Goal: Task Accomplishment & Management: Manage account settings

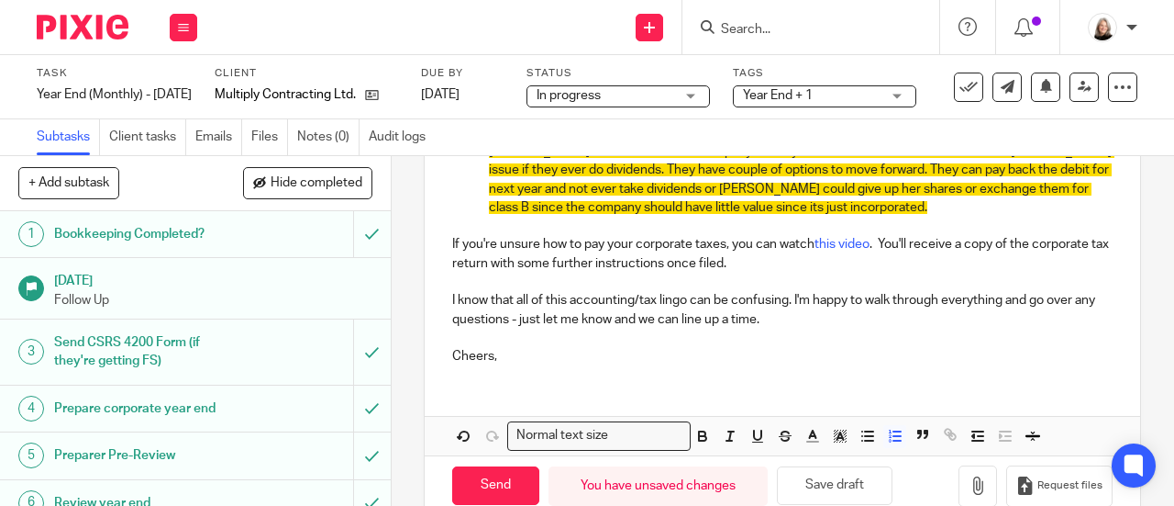
scroll to position [660, 0]
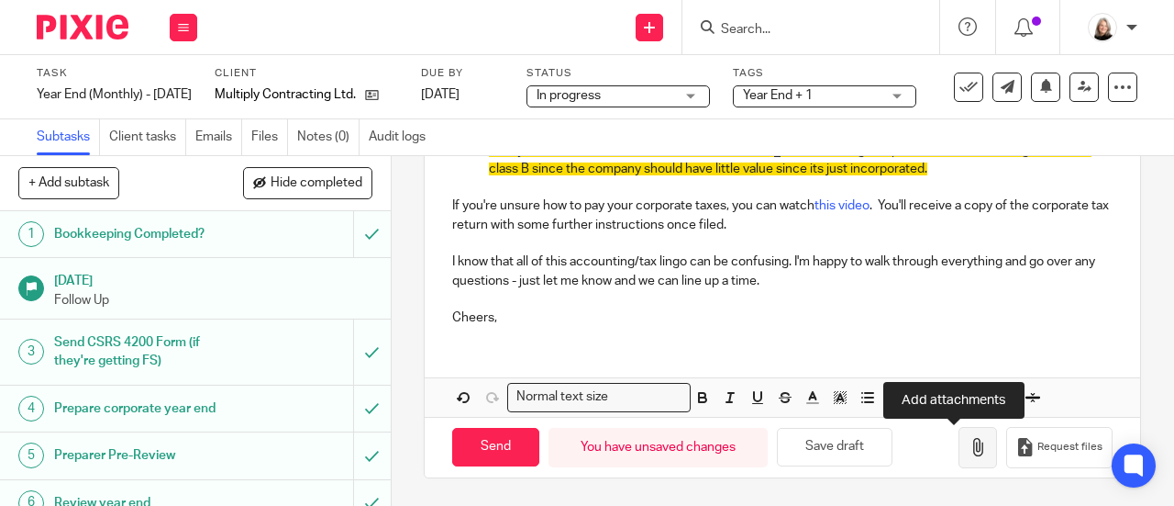
click at [969, 440] on icon "button" at bounding box center [978, 447] width 18 height 18
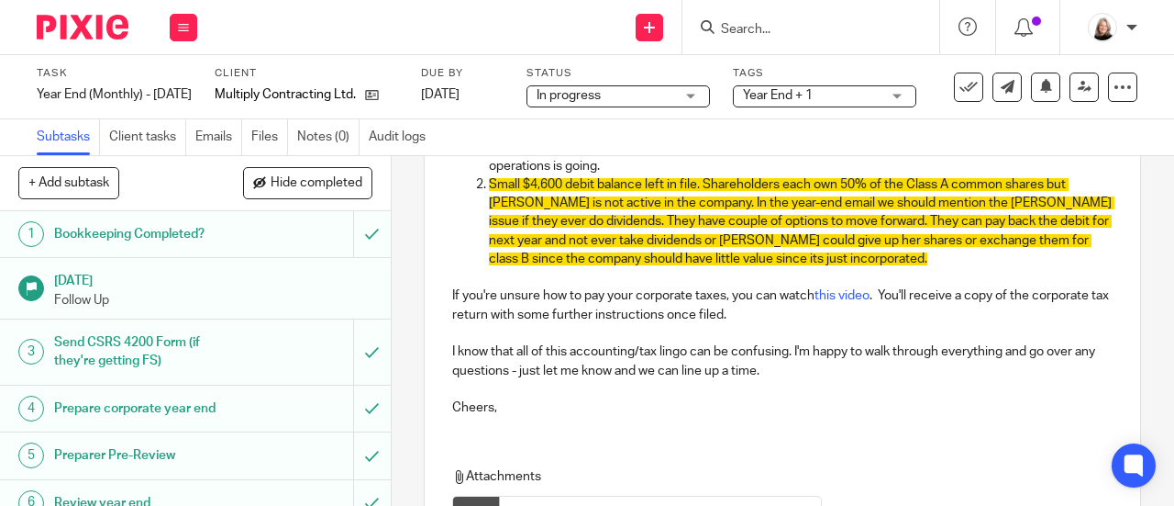
scroll to position [384, 0]
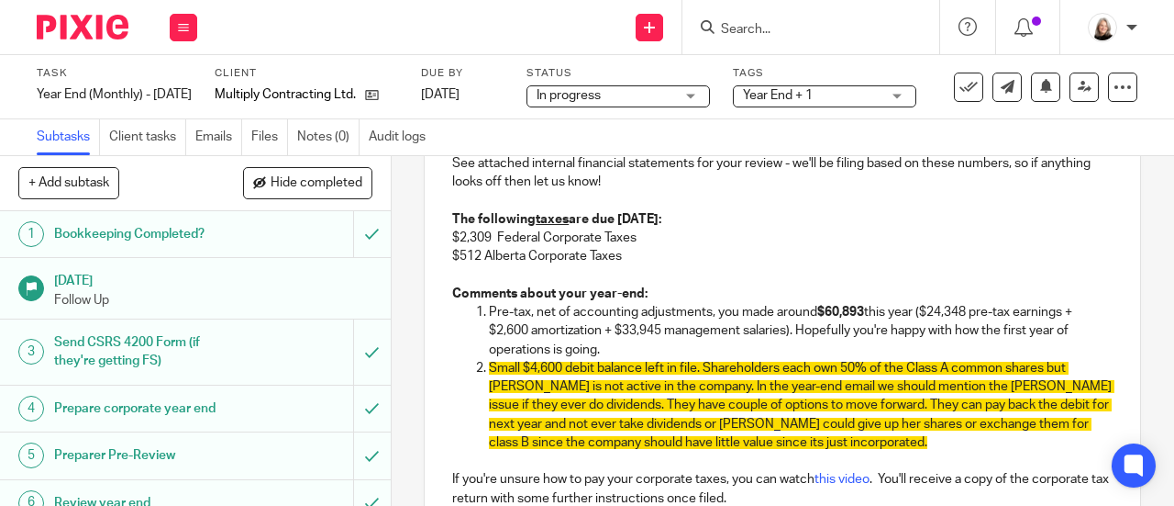
click at [918, 396] on span "Small $4,600 debit balance left in file. Shareholders each own 50% of the Class…" at bounding box center [802, 405] width 626 height 87
click at [922, 451] on p "Small $4,600 debit balance left in file. Shareholders each own 50% of the Class…" at bounding box center [801, 405] width 624 height 93
click at [696, 349] on p "Pre-tax, net of accounting adjustments, you made around $60,893 this year ($24,…" at bounding box center [801, 331] width 624 height 56
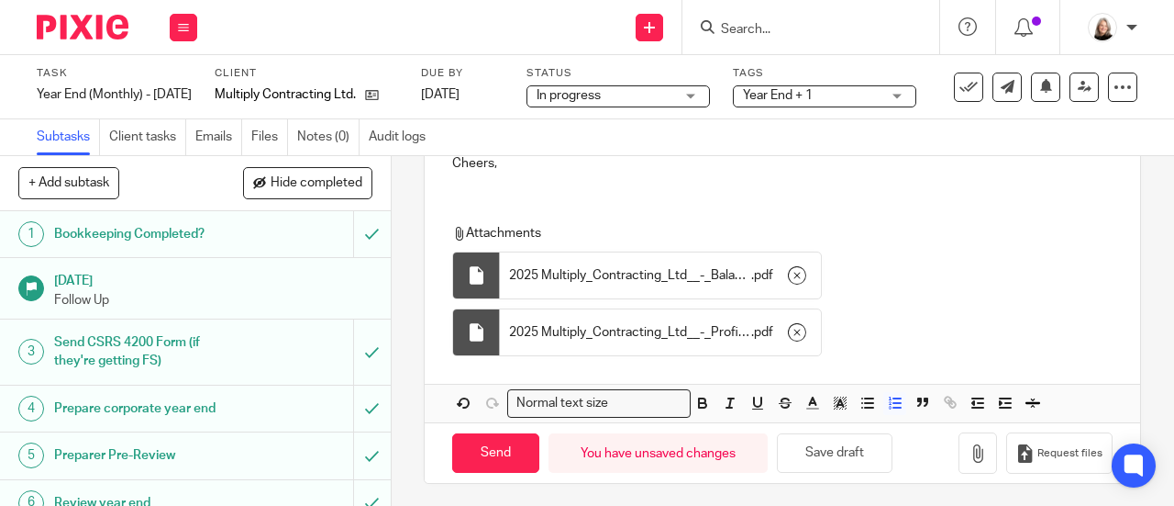
scroll to position [839, 0]
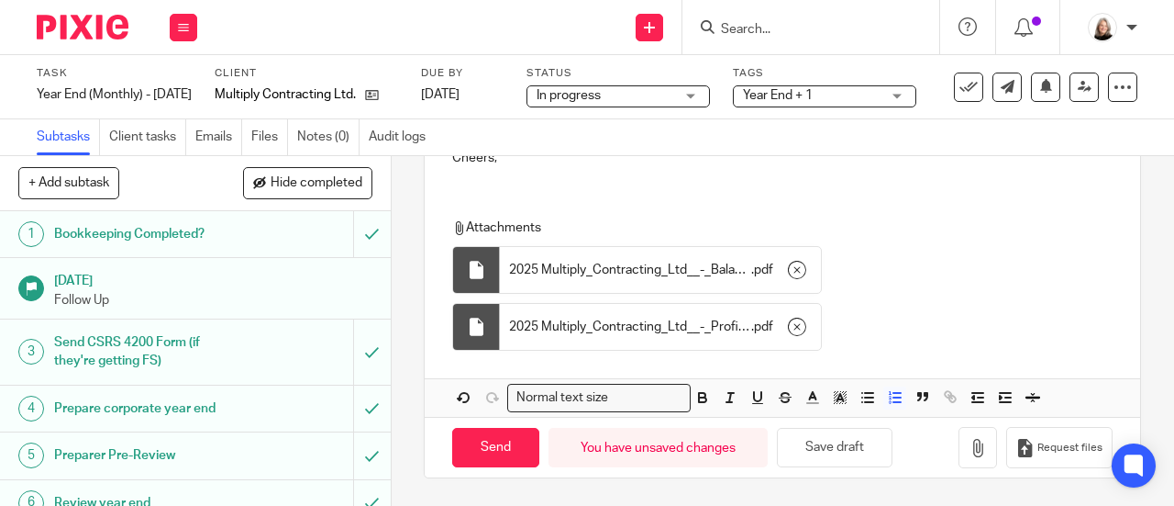
click at [448, 399] on span at bounding box center [475, 400] width 55 height 28
click at [460, 399] on icon "button" at bounding box center [464, 398] width 9 height 9
click at [465, 412] on span at bounding box center [475, 400] width 55 height 28
click at [456, 405] on icon "button" at bounding box center [464, 397] width 17 height 17
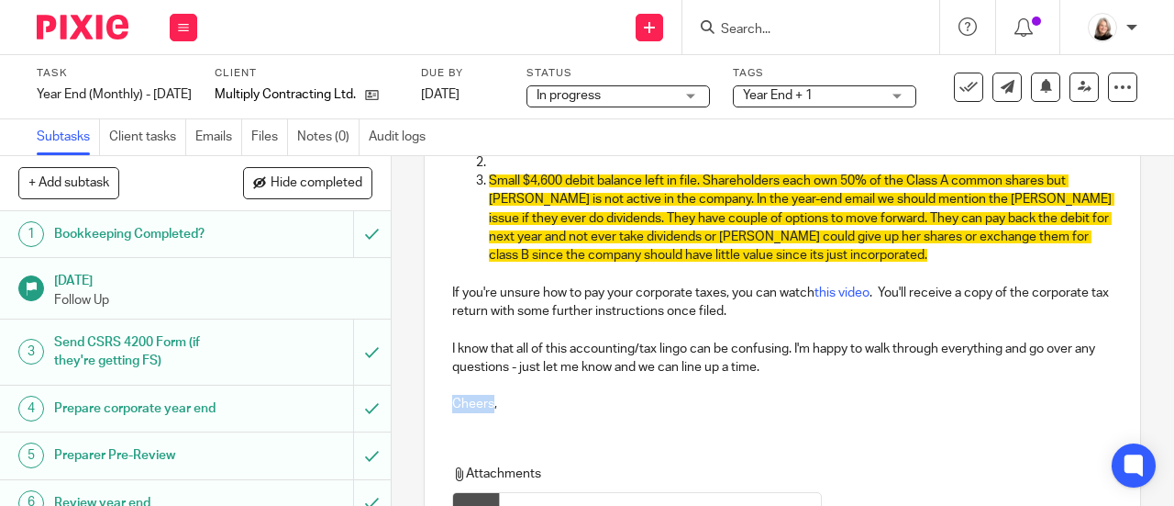
click at [455, 405] on p "Cheers," at bounding box center [782, 404] width 661 height 18
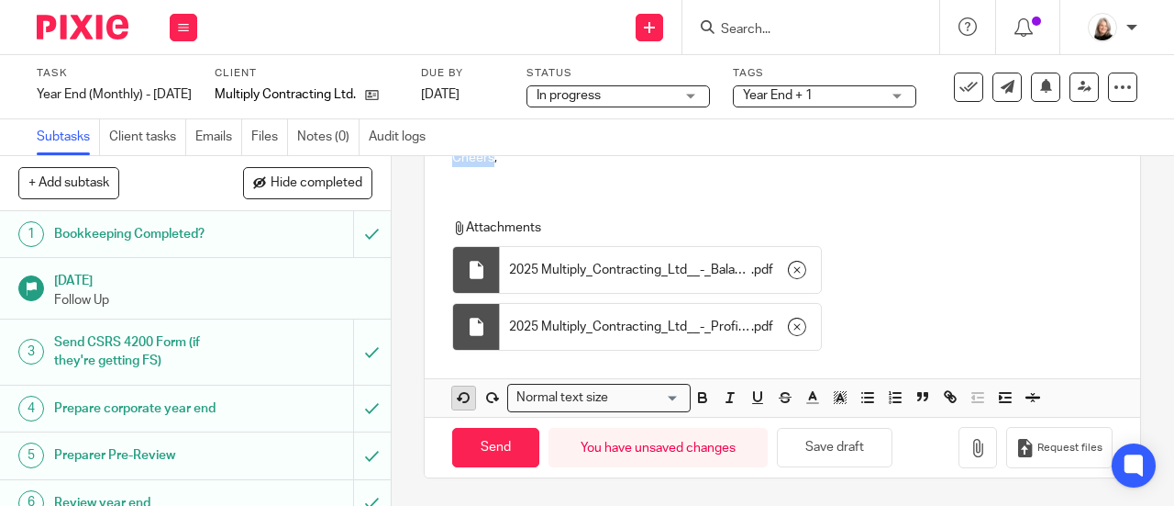
click at [456, 395] on icon "button" at bounding box center [464, 397] width 17 height 17
click at [456, 394] on icon "button" at bounding box center [464, 397] width 17 height 17
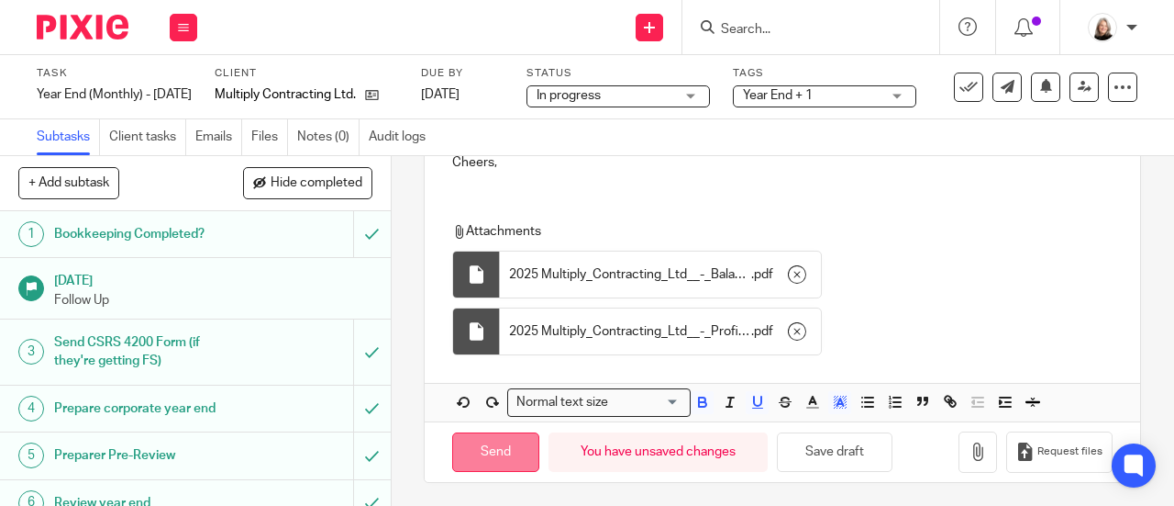
scroll to position [820, 0]
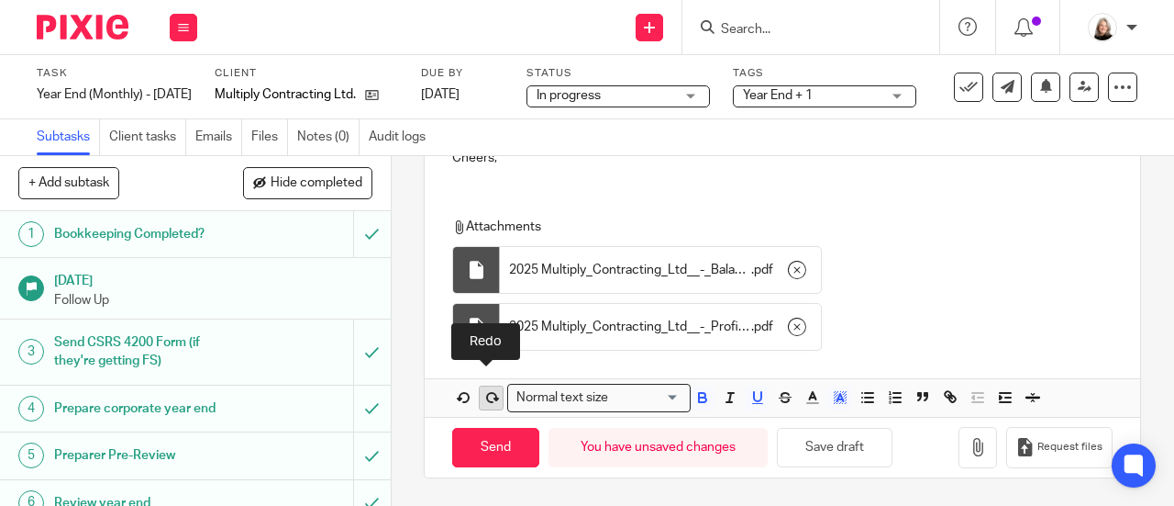
click at [487, 405] on icon "button" at bounding box center [492, 397] width 17 height 17
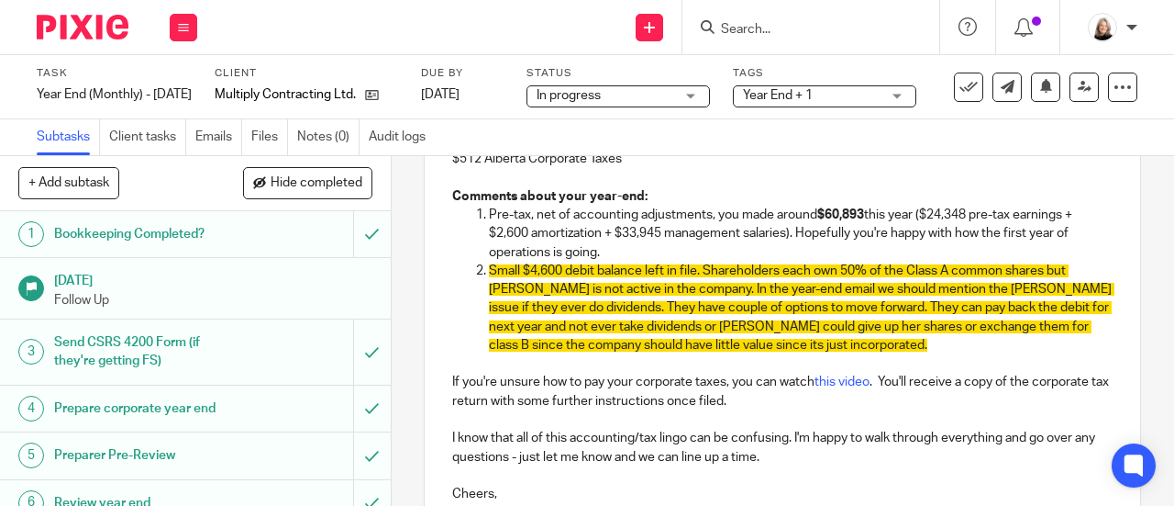
scroll to position [453, 0]
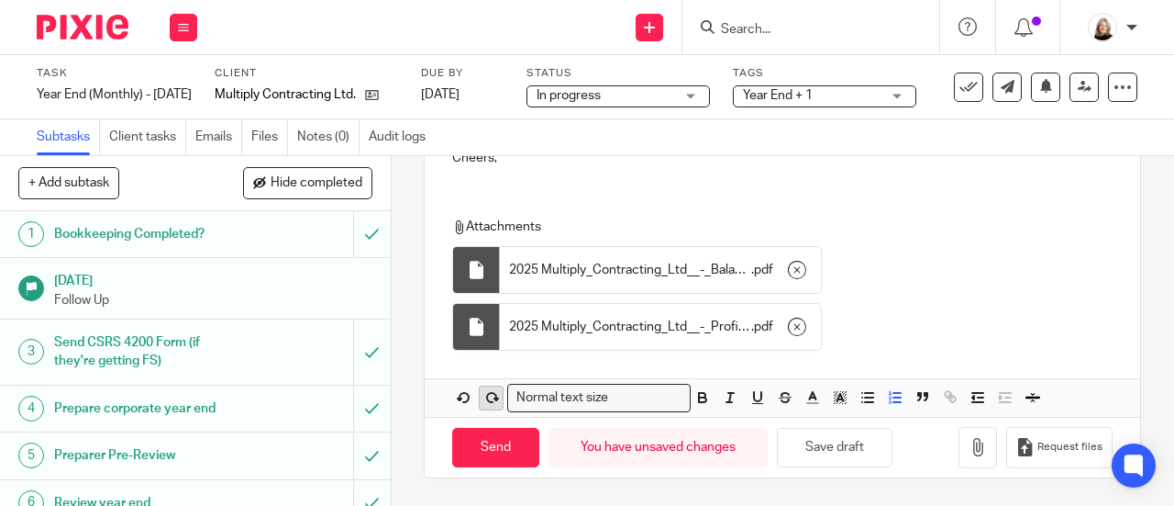
click at [484, 397] on icon "button" at bounding box center [492, 397] width 17 height 17
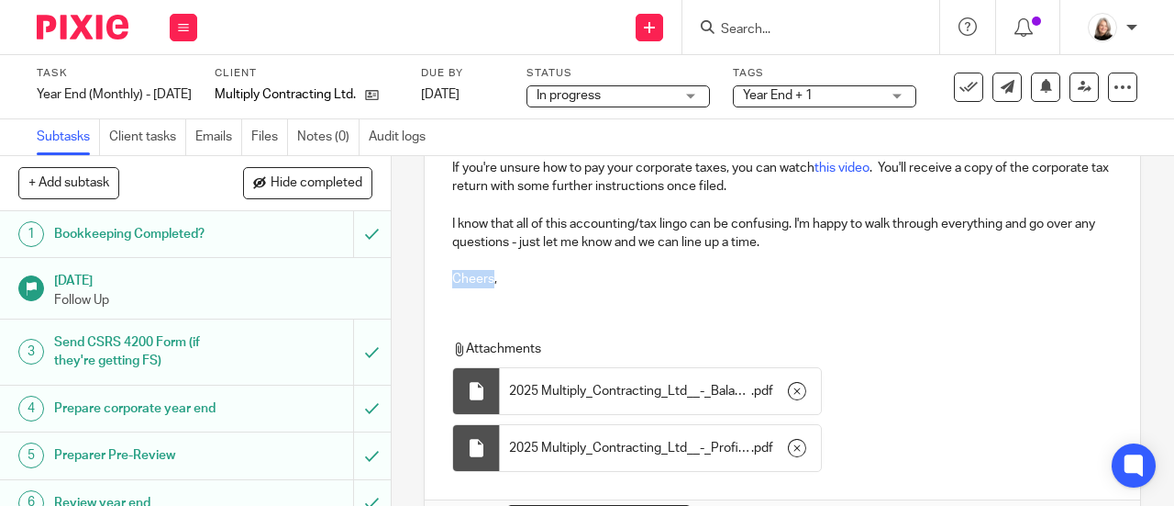
scroll to position [556, 0]
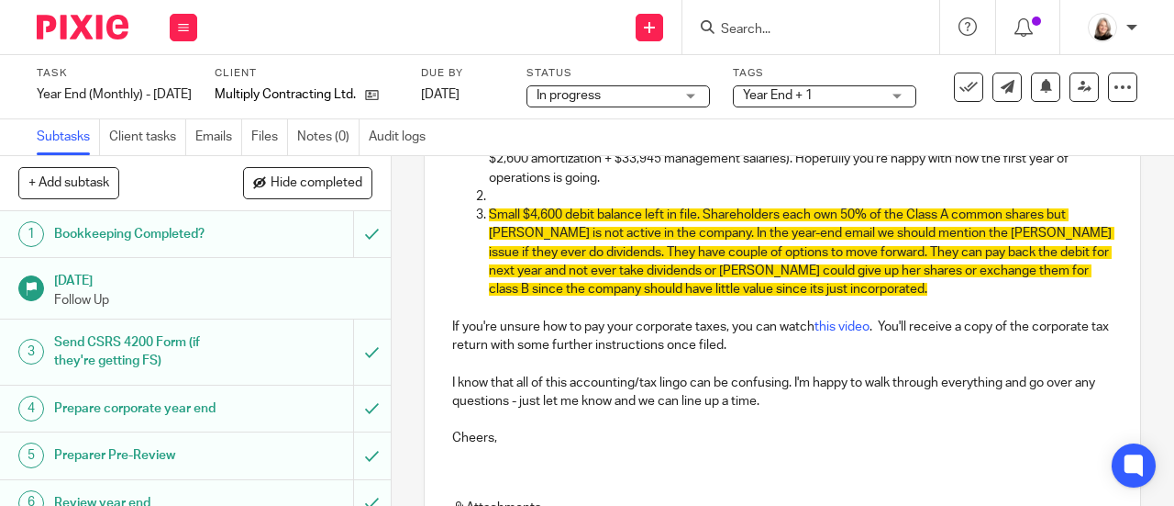
click at [694, 317] on p at bounding box center [801, 307] width 624 height 18
click at [651, 187] on p "Pre-tax, net of accounting adjustments, you made around $60,893 this year ($24,…" at bounding box center [801, 159] width 624 height 56
click at [646, 194] on p at bounding box center [801, 196] width 624 height 18
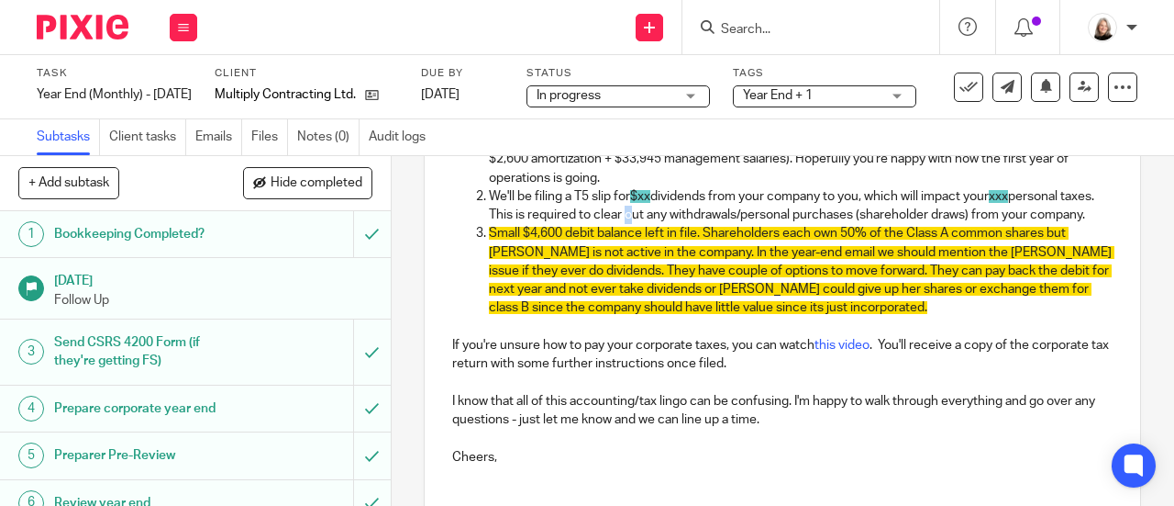
click at [658, 221] on p "We'll be filing a T5 slip for $xx dividends from your company to you, which wil…" at bounding box center [801, 206] width 624 height 38
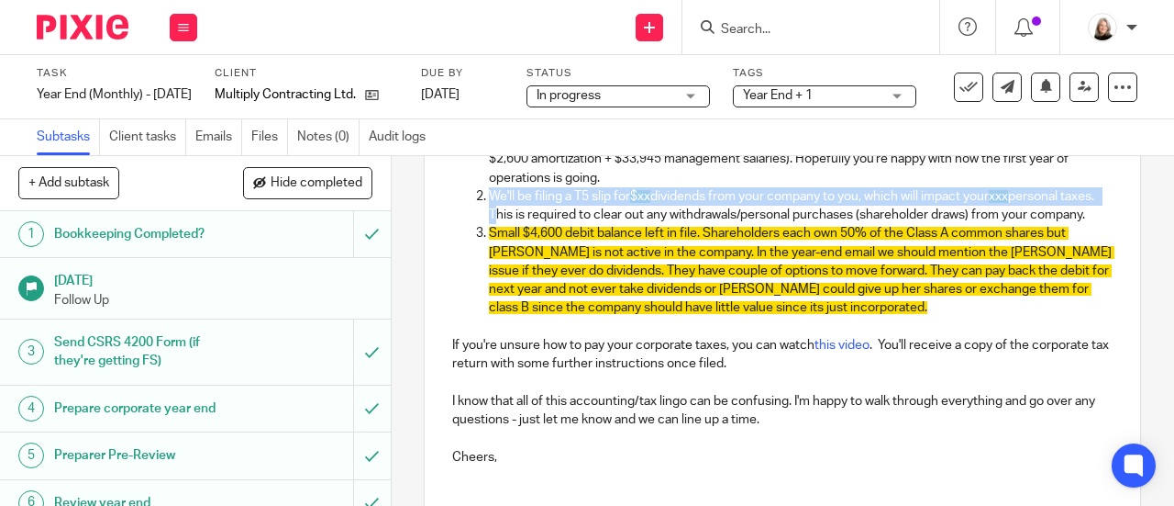
drag, startPoint x: 523, startPoint y: 219, endPoint x: 470, endPoint y: 196, distance: 58.0
click at [489, 196] on li "We'll be filing a T5 slip for $xx dividends from your company to you, which wil…" at bounding box center [801, 206] width 624 height 38
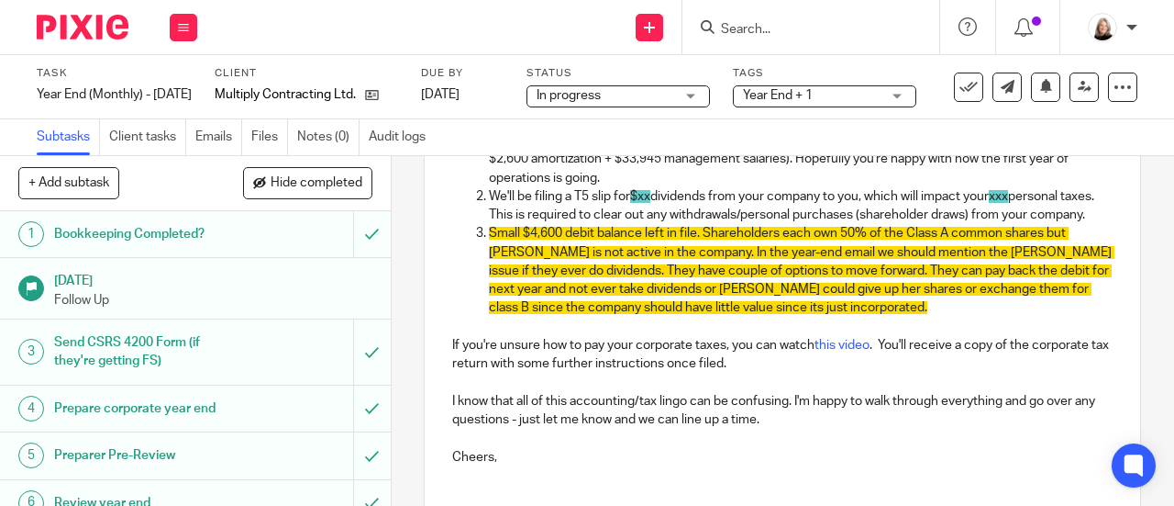
click at [620, 225] on p "We'll be filing a T5 slip for $xx dividends from your company to you, which wil…" at bounding box center [801, 206] width 624 height 38
click at [731, 225] on p "We'll be filing a T5 slip for $xx dividends from your company to you, which wil…" at bounding box center [801, 206] width 624 height 38
click at [489, 202] on p "We'll be filing a T5 slip for $xx dividends from your company to you, which wil…" at bounding box center [801, 206] width 624 height 38
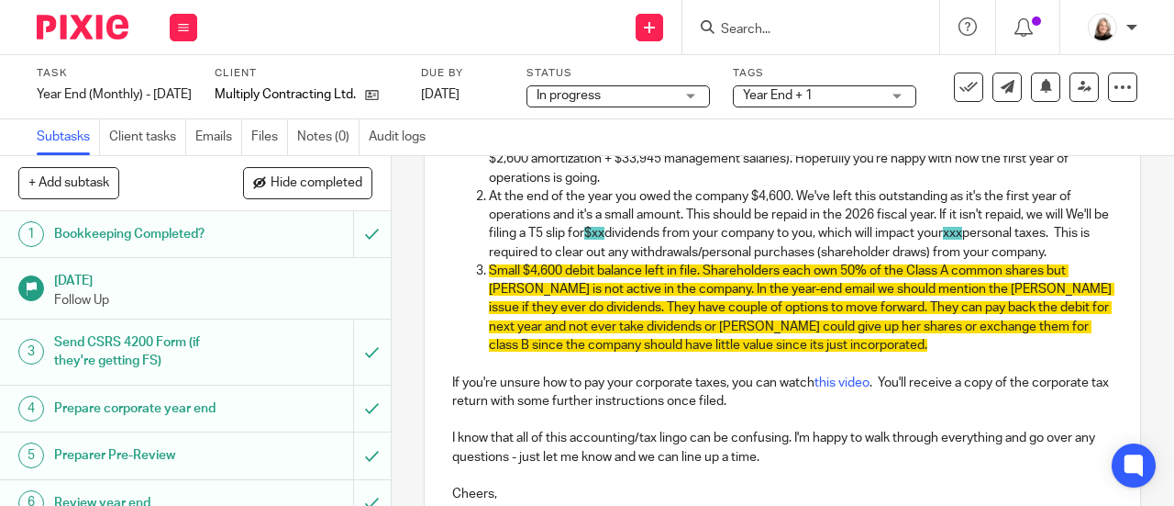
drag, startPoint x: 483, startPoint y: 236, endPoint x: 653, endPoint y: 236, distance: 170.7
click at [653, 236] on p "At the end of the year you owed the company $4,600. We've left this outstanding…" at bounding box center [801, 224] width 624 height 74
click at [879, 232] on p "At the end of the year you owed the company $4,600. We've left this outstanding…" at bounding box center [801, 224] width 624 height 74
click at [903, 239] on p "At the end of the year you owed the company $4,600. We've left this outstanding…" at bounding box center [801, 224] width 624 height 74
drag, startPoint x: 918, startPoint y: 237, endPoint x: 941, endPoint y: 240, distance: 24.1
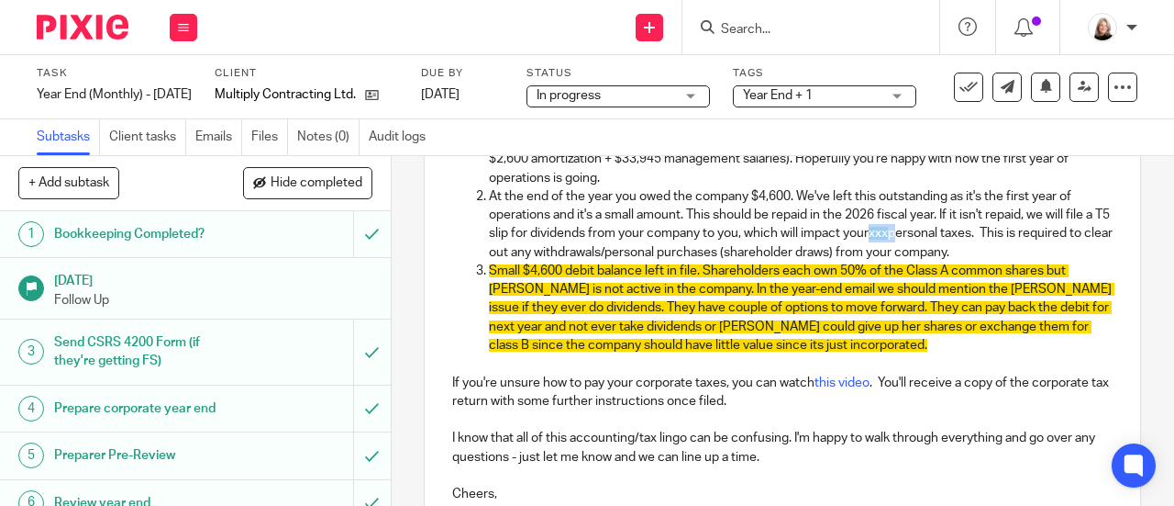
click at [941, 240] on p "At the end of the year you owed the company $4,600. We've left this outstanding…" at bounding box center [801, 224] width 624 height 74
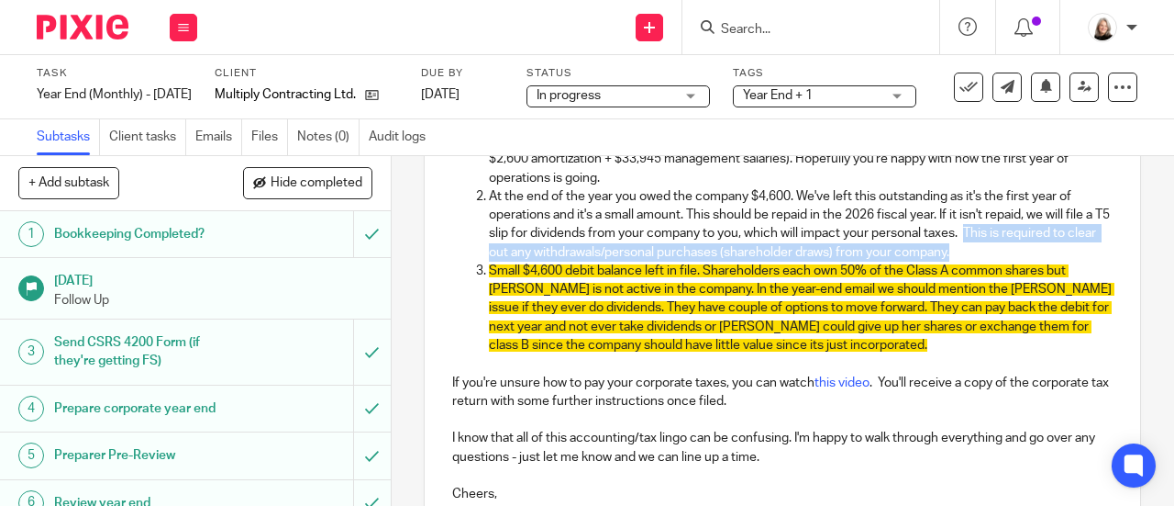
drag, startPoint x: 1058, startPoint y: 254, endPoint x: 1013, endPoint y: 237, distance: 48.2
click at [1013, 237] on p "At the end of the year you owed the company $4,600. We've left this outstanding…" at bounding box center [801, 224] width 624 height 74
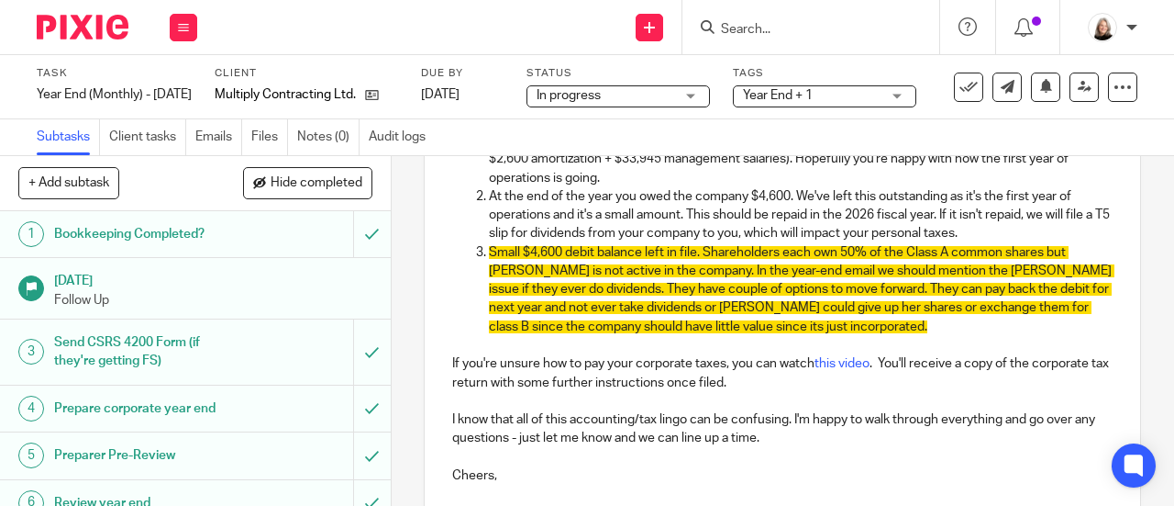
click at [785, 216] on p "At the end of the year you owed the company $4,600. We've left this outstanding…" at bounding box center [801, 215] width 624 height 56
click at [678, 220] on p "At the end of the year you owed the company $4,600. We've left this outstanding…" at bounding box center [801, 215] width 624 height 56
click at [742, 214] on p "At the end of the year you owed the company $4,600. We've left this outstanding…" at bounding box center [801, 215] width 624 height 56
click at [768, 219] on p "At the end of the year you owed the company $4,600. We've left this outstanding…" at bounding box center [801, 215] width 624 height 56
click at [961, 217] on p "At the end of the year you owed the company $4,600. We've left this outstanding…" at bounding box center [801, 215] width 624 height 56
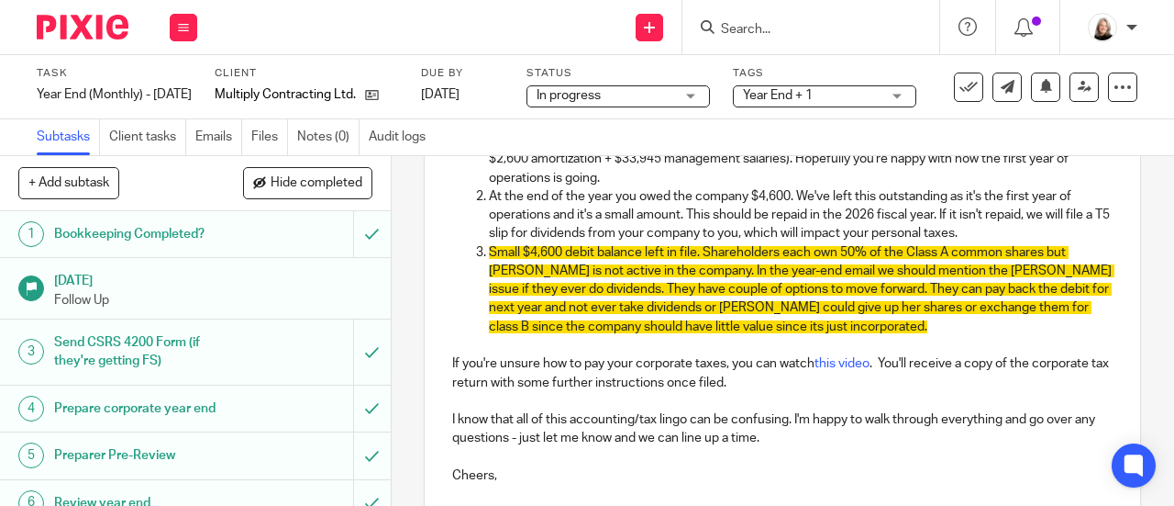
click at [1026, 235] on p "At the end of the year you owed the company $4,600. We've left this outstanding…" at bounding box center [801, 215] width 624 height 56
click at [953, 330] on p "Small $4,600 debit balance left in file. Shareholders each own 50% of the Class…" at bounding box center [801, 289] width 624 height 93
click at [783, 293] on span "Small $4,600 debit balance left in file. Shareholders each own 50% of the Class…" at bounding box center [802, 289] width 626 height 87
drag, startPoint x: 484, startPoint y: 256, endPoint x: 531, endPoint y: 258, distance: 47.7
click at [531, 258] on span "Small $4,600 debit balance left in file. Shareholders each own 50% of the Class…" at bounding box center [802, 289] width 626 height 87
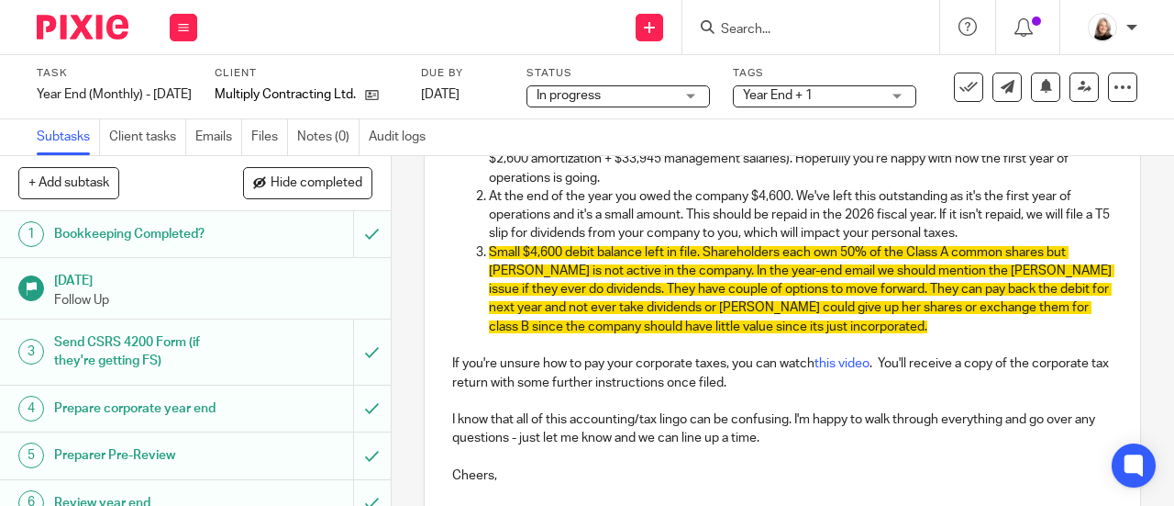
click at [1025, 241] on p "At the end of the year you owed the company $4,600. We've left this outstanding…" at bounding box center [801, 215] width 624 height 56
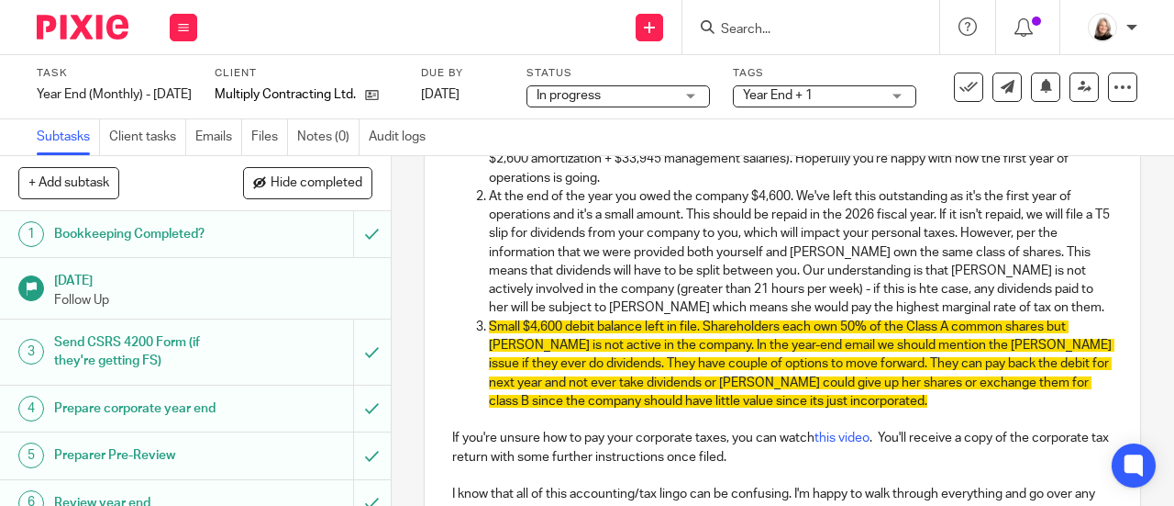
click at [937, 328] on span "Small $4,600 debit balance left in file. Shareholders each own 50% of the Class…" at bounding box center [802, 363] width 626 height 87
click at [1046, 308] on p "At the end of the year you owed the company $4,600. We've left this outstanding…" at bounding box center [801, 252] width 624 height 130
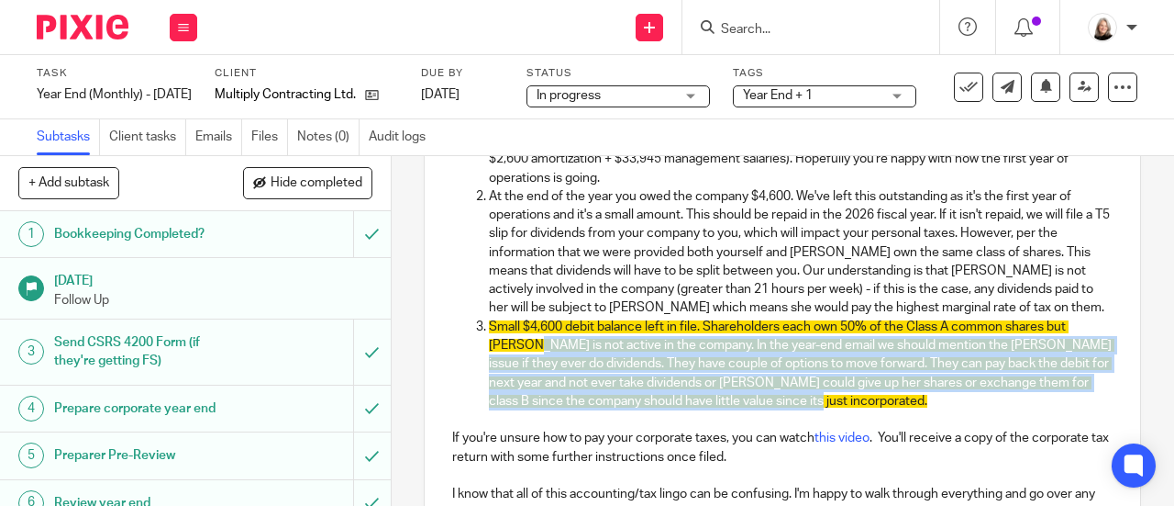
drag, startPoint x: 889, startPoint y: 402, endPoint x: 536, endPoint y: 354, distance: 356.5
click at [536, 354] on p "Small $4,600 debit balance left in file. Shareholders each own 50% of the Class…" at bounding box center [801, 363] width 624 height 93
click at [939, 399] on p "Small $4,600 debit balance left in file. Shareholders each own 50% of the Class…" at bounding box center [801, 363] width 624 height 93
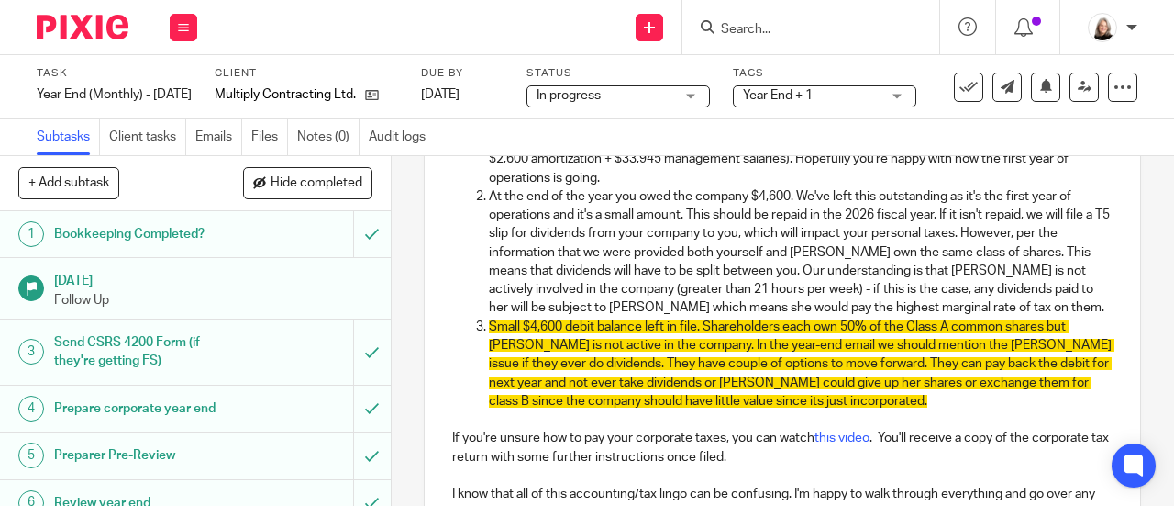
click at [1044, 306] on p "At the end of the year you owed the company $4,600. We've left this outstanding…" at bounding box center [801, 252] width 624 height 130
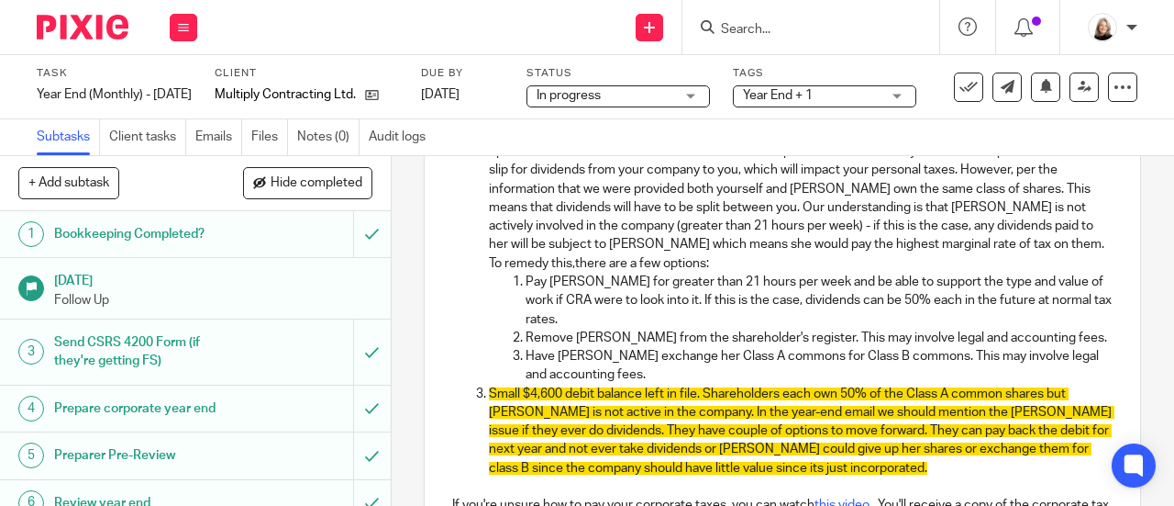
scroll to position [648, 0]
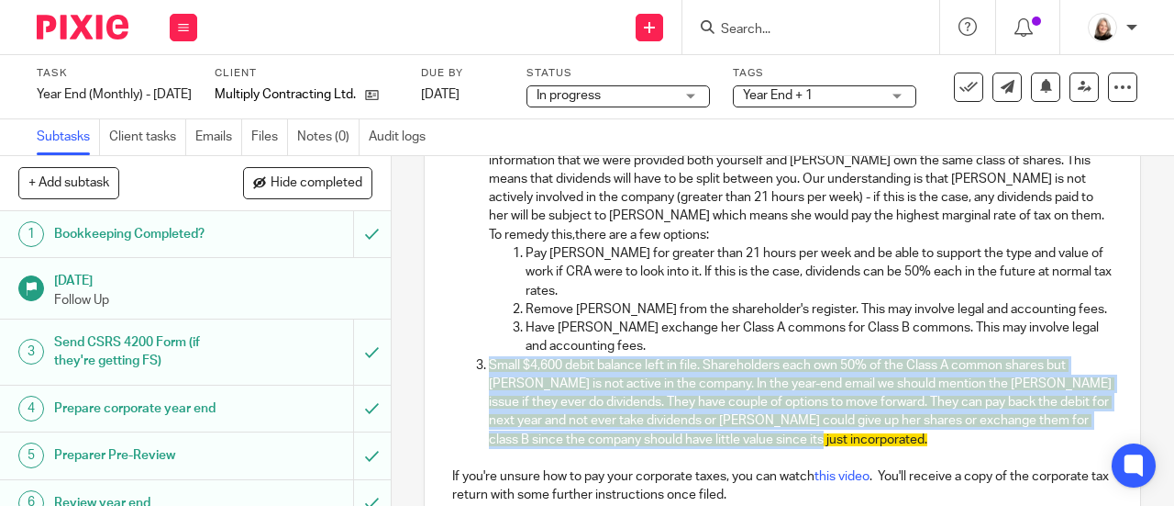
drag, startPoint x: 916, startPoint y: 437, endPoint x: 468, endPoint y: 375, distance: 452.0
click at [468, 375] on ol "Pre-tax, net of accounting adjustments, you made around $60,893 this year ($24,…" at bounding box center [782, 253] width 661 height 428
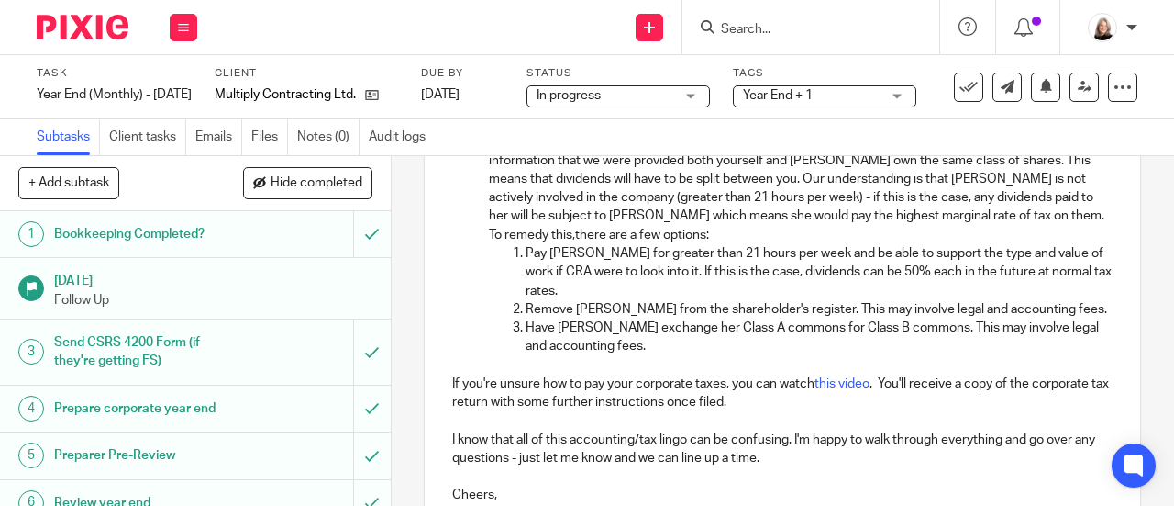
click at [990, 307] on p "Remove Roseanne from the shareholder's register. This may involve legal and acc…" at bounding box center [819, 309] width 587 height 18
click at [997, 313] on p "Remove Roseanne from the shareholder's register. This may involve legal and acc…" at bounding box center [819, 309] width 587 height 18
click at [875, 349] on p "Have Roseanne exchange her Class A commons for Class B commons. This may involv…" at bounding box center [819, 337] width 587 height 38
click at [878, 313] on p "Remove Roseanne from the shareholder's register. This may involve legal and acc…" at bounding box center [819, 309] width 587 height 18
click at [891, 295] on p "Pay Roseanne for greater than 21 hours per week and be able to support the type…" at bounding box center [819, 272] width 587 height 56
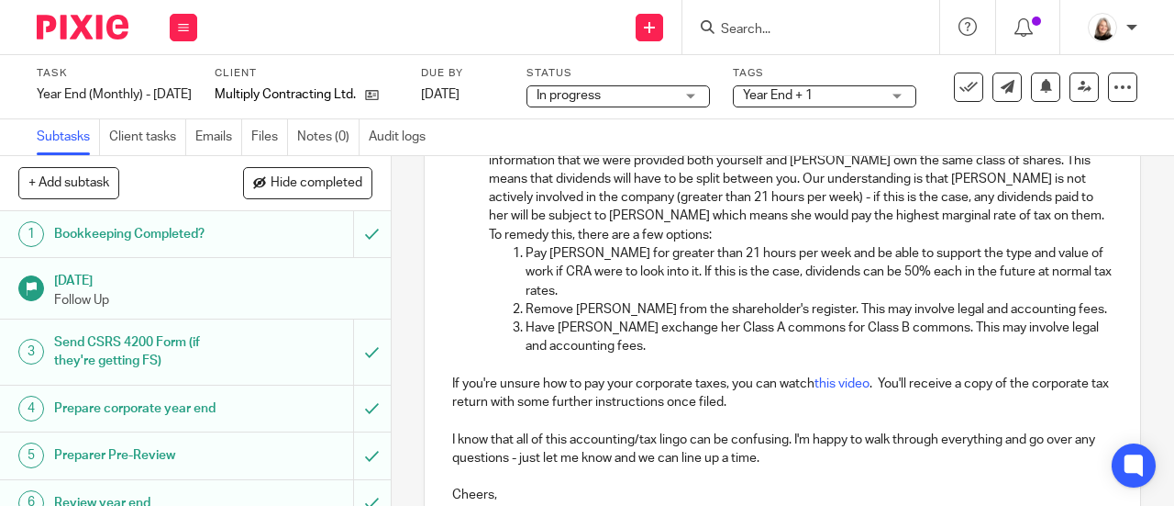
click at [794, 286] on p "Pay Roseanne for greater than 21 hours per week and be able to support the type…" at bounding box center [819, 272] width 587 height 56
click at [861, 300] on p "Pay Roseanne for greater than 21 hours per week and be able to support the type…" at bounding box center [819, 272] width 587 height 56
click at [1006, 306] on p "Remove Roseanne from the shareholder's register. This may involve legal and acc…" at bounding box center [819, 309] width 587 height 18
click at [1054, 306] on p "Remove Roseanne from the shareholder's register. This may involve legal and acc…" at bounding box center [819, 309] width 587 height 18
click at [1074, 317] on p "Remove Roseanne from the shareholder's register. This may involve legal and acc…" at bounding box center [819, 309] width 587 height 18
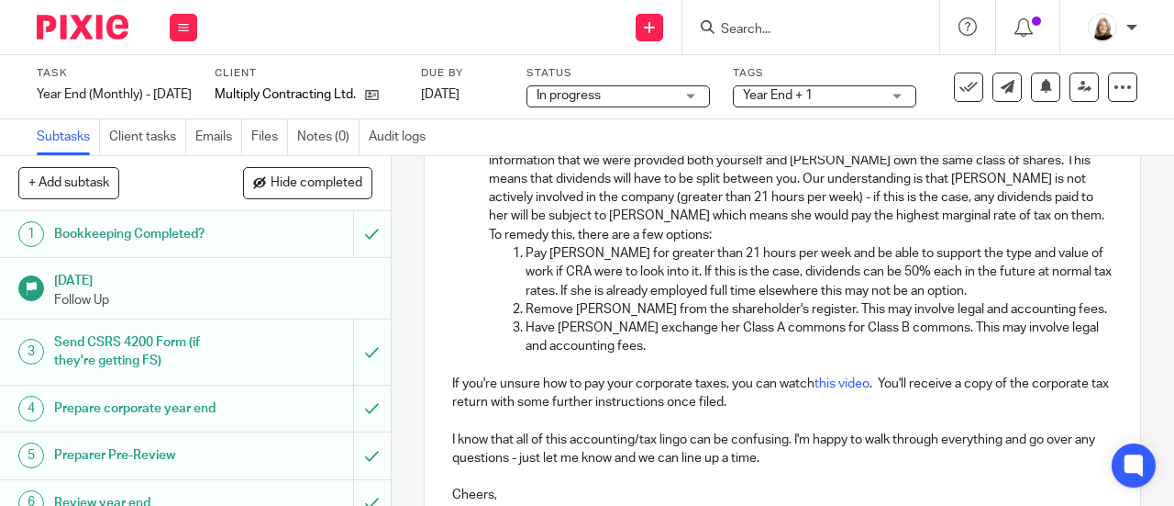
click at [1028, 329] on p "Have Roseanne exchange her Class A commons for Class B commons. This may involv…" at bounding box center [819, 337] width 587 height 38
click at [1068, 316] on p "Remove Roseanne from the shareholder's register. This may involve legal and acc…" at bounding box center [819, 309] width 587 height 18
click at [1074, 310] on p "Remove Roseanne from the shareholder's register. This may involve legal and acc…" at bounding box center [819, 309] width 587 height 18
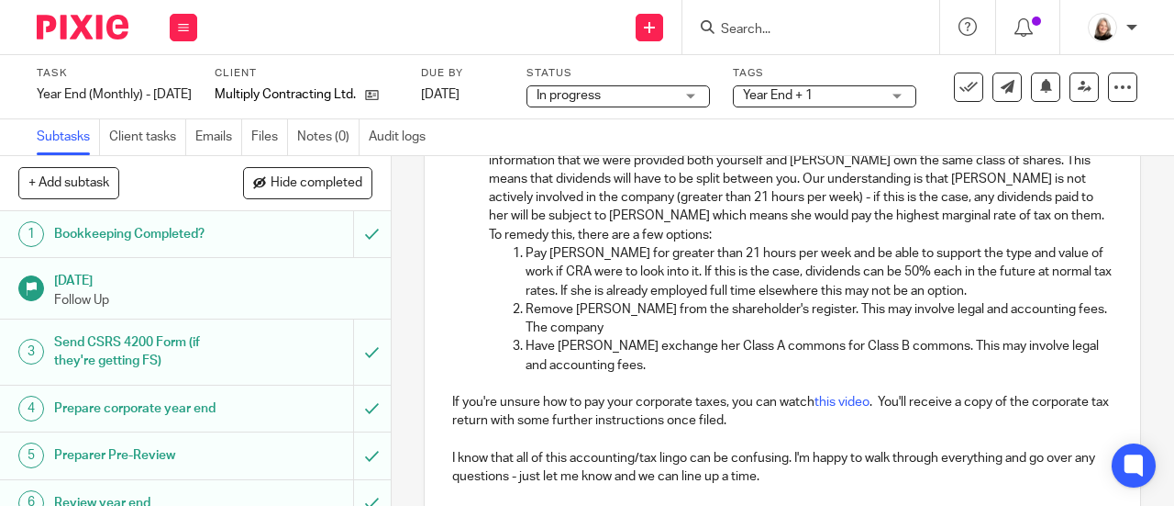
click at [765, 331] on p "Remove Roseanne from the shareholder's register. This may involve legal and acc…" at bounding box center [819, 319] width 587 height 38
drag, startPoint x: 861, startPoint y: 318, endPoint x: 840, endPoint y: 318, distance: 21.1
click at [840, 318] on p "Remove Roseanne from the shareholder's register. This may involve legal and acc…" at bounding box center [819, 319] width 587 height 38
drag, startPoint x: 657, startPoint y: 328, endPoint x: 512, endPoint y: 329, distance: 145.0
click at [512, 329] on ol "Pay Roseanne for greater than 21 hours per week and be able to support the type…" at bounding box center [801, 309] width 624 height 130
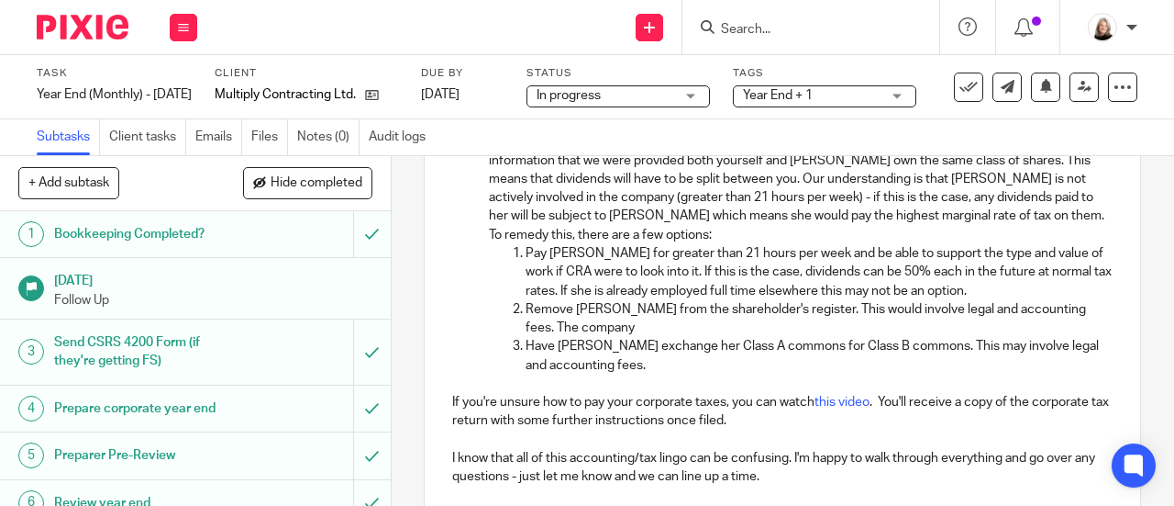
scroll to position [556, 0]
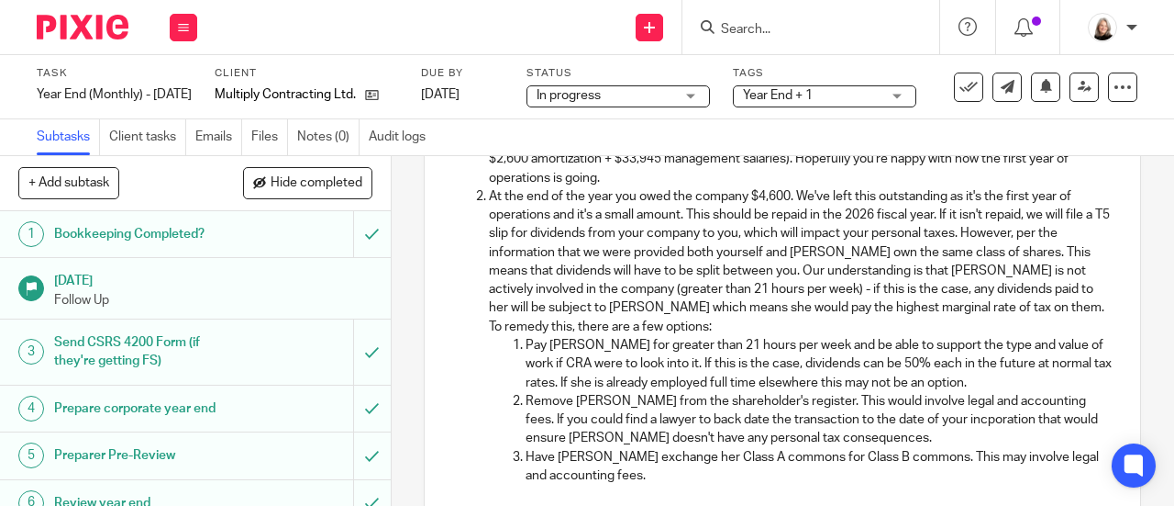
drag, startPoint x: 962, startPoint y: 421, endPoint x: 607, endPoint y: 383, distance: 357.2
click at [607, 383] on p "Pay Roseanne for greater than 21 hours per week and be able to support the type…" at bounding box center [819, 364] width 587 height 56
drag, startPoint x: 971, startPoint y: 417, endPoint x: 1020, endPoint y: 419, distance: 49.6
click at [1020, 419] on p "Remove Roseanne from the shareholder's register. This would involve legal and a…" at bounding box center [819, 420] width 587 height 56
click at [954, 424] on p "Remove Roseanne from the shareholder's register. This would involve legal and a…" at bounding box center [819, 420] width 587 height 56
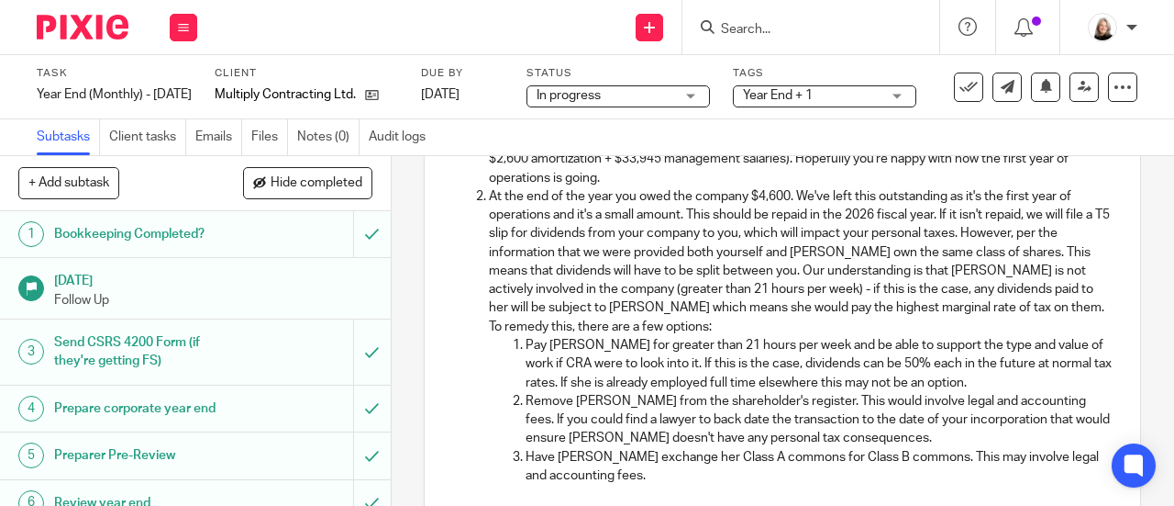
click at [844, 426] on p "Remove Roseanne from the shareholder's register. This would involve legal and a…" at bounding box center [819, 420] width 587 height 56
click at [911, 427] on p "Remove Roseanne from the shareholder's register. This would involve legal and a…" at bounding box center [819, 420] width 587 height 56
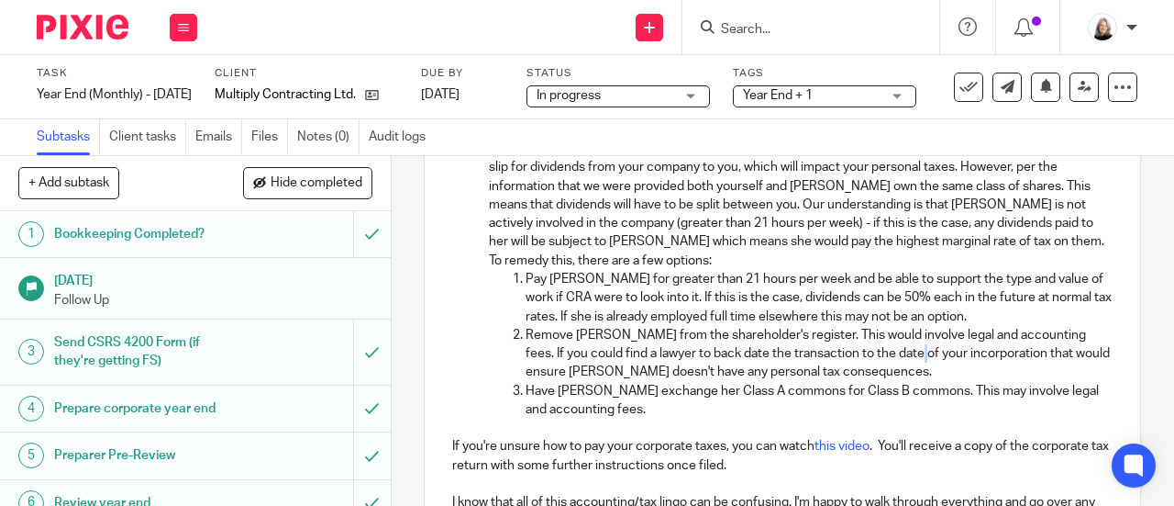
scroll to position [648, 0]
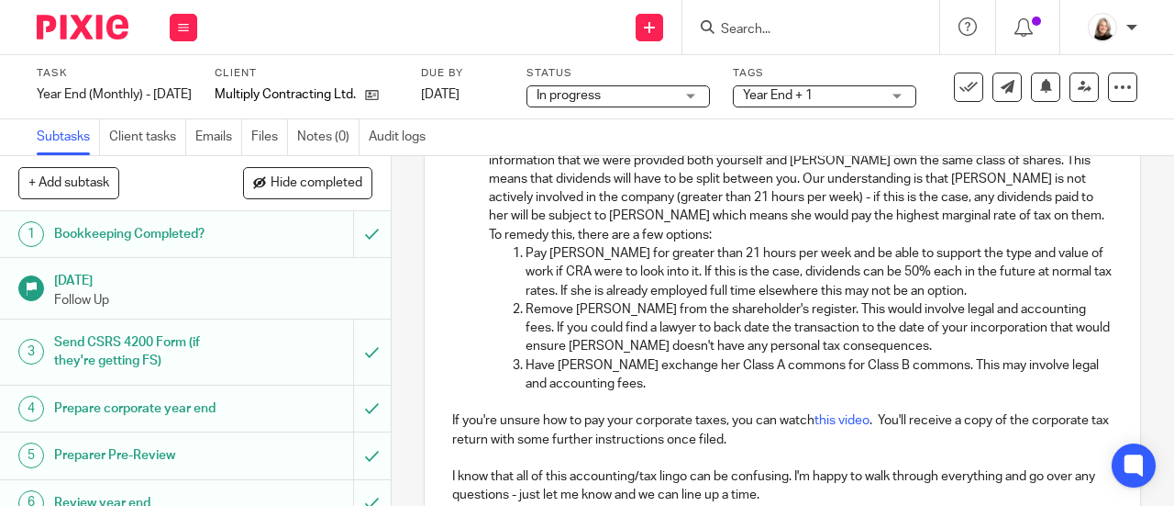
click at [929, 351] on p "Remove Roseanne from the shareholder's register. This would involve legal and a…" at bounding box center [819, 328] width 587 height 56
click at [778, 379] on p "Have Roseanne exchange her Class A commons for Class B commons. This may involv…" at bounding box center [819, 375] width 587 height 38
click at [937, 369] on p "Have Roseanne exchange her Class A commons for Class B commons. This may involv…" at bounding box center [819, 375] width 587 height 38
drag, startPoint x: 956, startPoint y: 370, endPoint x: 979, endPoint y: 373, distance: 23.2
click at [979, 373] on p "Have Roseanne exchange her Class A commons for Class B commons. This may involv…" at bounding box center [819, 375] width 587 height 38
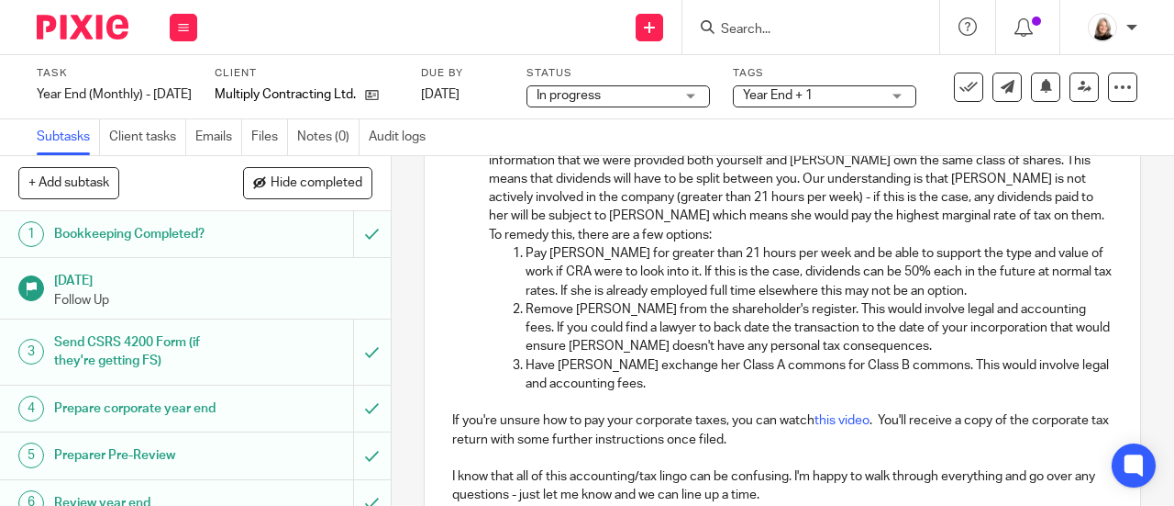
click at [1036, 372] on p "Have Roseanne exchange her Class A commons for Class B commons. This would invo…" at bounding box center [819, 375] width 587 height 38
click at [784, 400] on p at bounding box center [801, 402] width 624 height 18
click at [784, 386] on p "Have Roseanne exchange her Class A commons for Class B commons. This would invo…" at bounding box center [819, 375] width 587 height 38
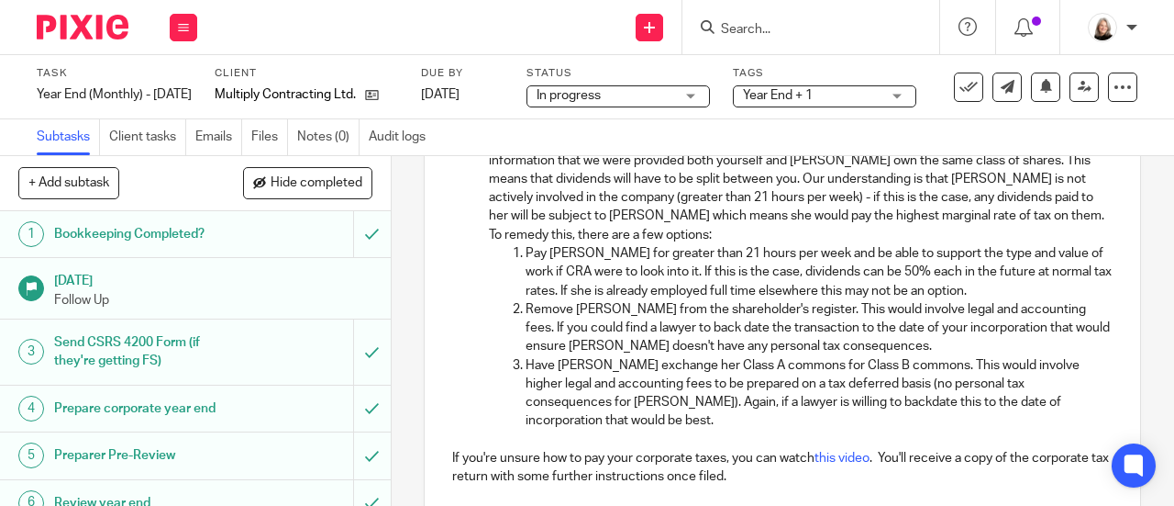
click at [800, 361] on p "Have Roseanne exchange her Class A commons for Class B commons. This would invo…" at bounding box center [819, 393] width 587 height 74
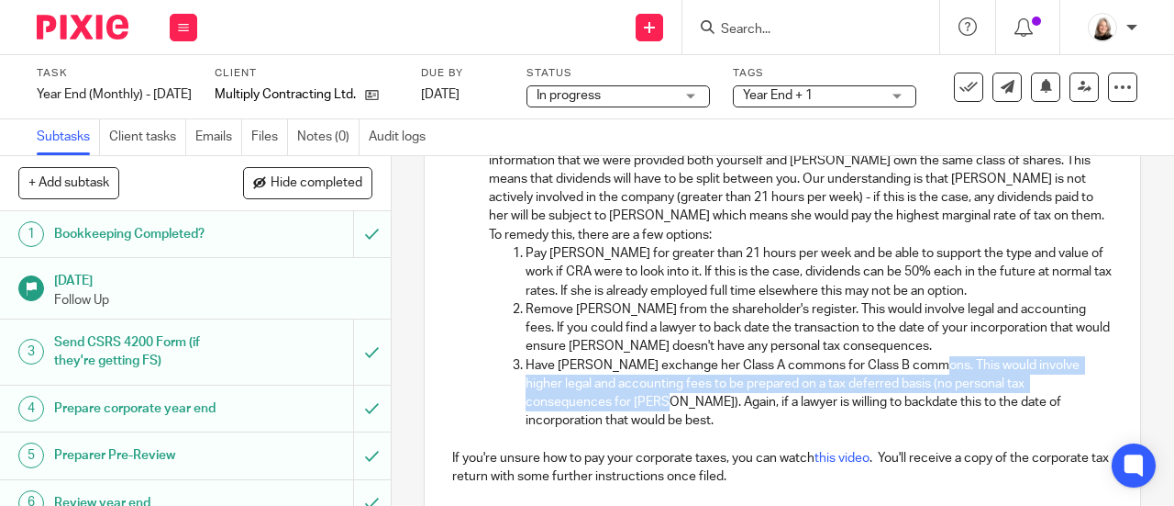
drag, startPoint x: 604, startPoint y: 405, endPoint x: 929, endPoint y: 373, distance: 326.4
click at [929, 373] on p "Have Roseanne exchange her Class A commons for Class B commons. This would invo…" at bounding box center [819, 393] width 587 height 74
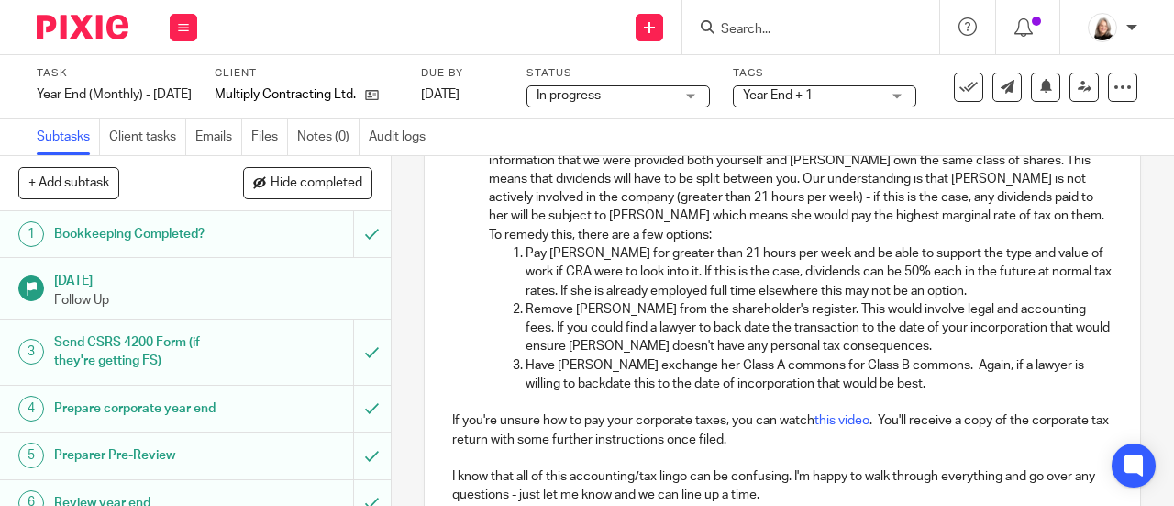
click at [903, 383] on p "Have Roseanne exchange her Class A commons for Class B commons. Again, if a law…" at bounding box center [819, 375] width 587 height 38
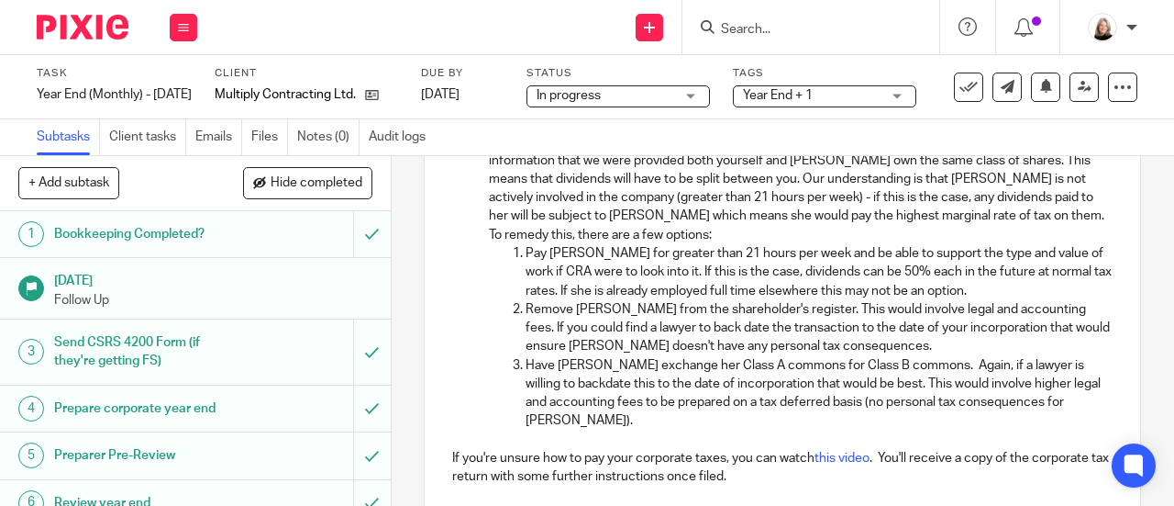
click at [897, 384] on p "Have Roseanne exchange her Class A commons for Class B commons. Again, if a law…" at bounding box center [819, 393] width 587 height 74
click at [857, 419] on p "Have Roseanne exchange her Class A commons for Class B commons. Again, if a law…" at bounding box center [819, 393] width 587 height 74
click at [839, 415] on p "Have Roseanne exchange her Class A commons for Class B commons. Again, if a law…" at bounding box center [819, 393] width 587 height 74
click at [756, 429] on p "Have Roseanne exchange her Class A commons for Class B commons. Again, if a law…" at bounding box center [819, 393] width 587 height 74
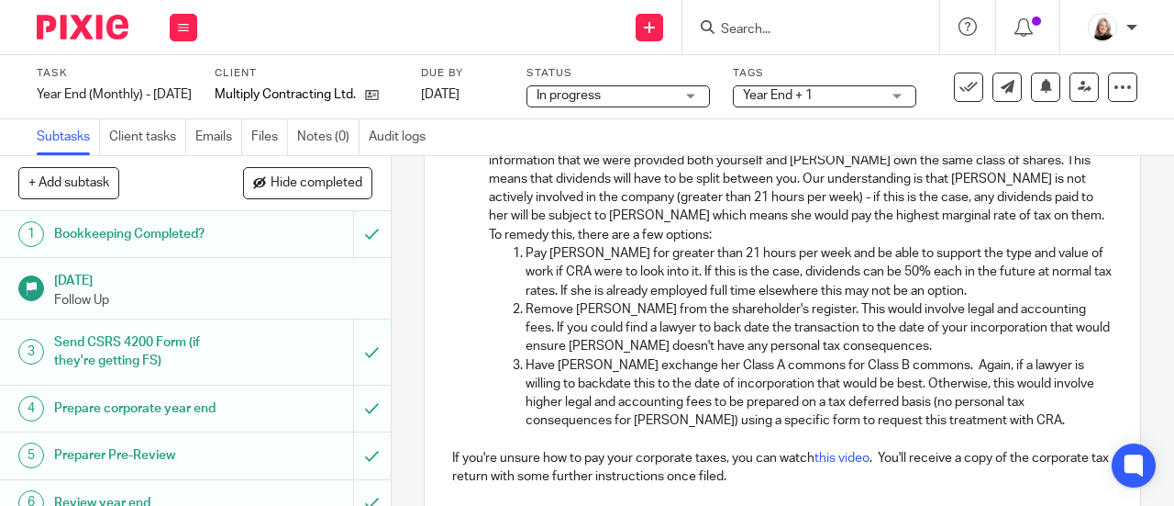
click at [745, 425] on p "Have Roseanne exchange her Class A commons for Class B commons. Again, if a law…" at bounding box center [819, 393] width 587 height 74
click at [874, 387] on p "Have Roseanne exchange her Class A commons for Class B commons. Again, if a law…" at bounding box center [819, 393] width 587 height 74
click at [921, 379] on p "Have Roseanne exchange her Class A commons for Class B commons. Again, if a law…" at bounding box center [819, 393] width 587 height 74
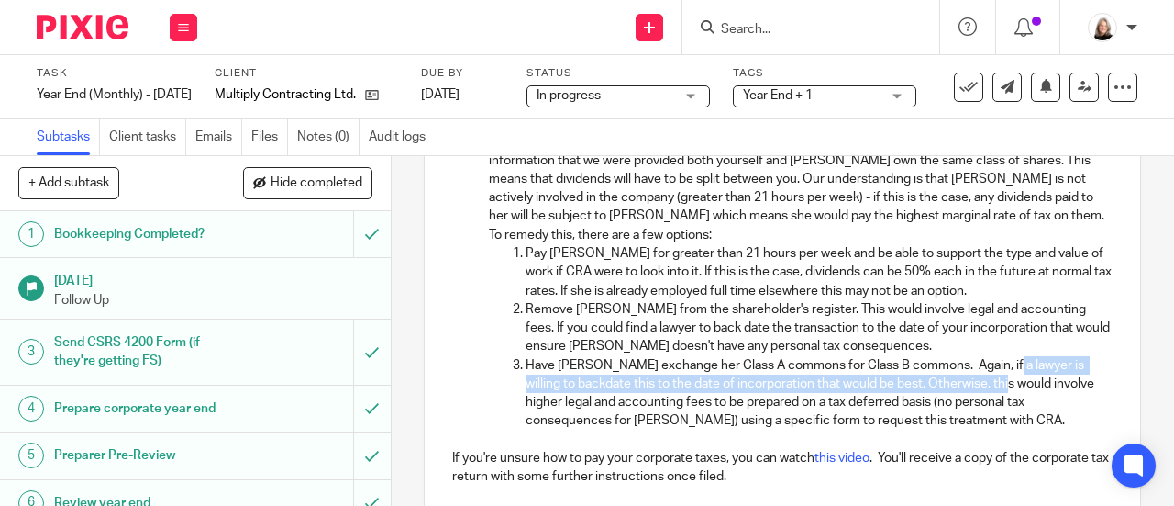
click at [1003, 378] on p "Have Roseanne exchange her Class A commons for Class B commons. Again, if a law…" at bounding box center [819, 393] width 587 height 74
click at [974, 390] on p "Have Roseanne exchange her Class A commons for Class B commons. Again, if a law…" at bounding box center [819, 393] width 587 height 74
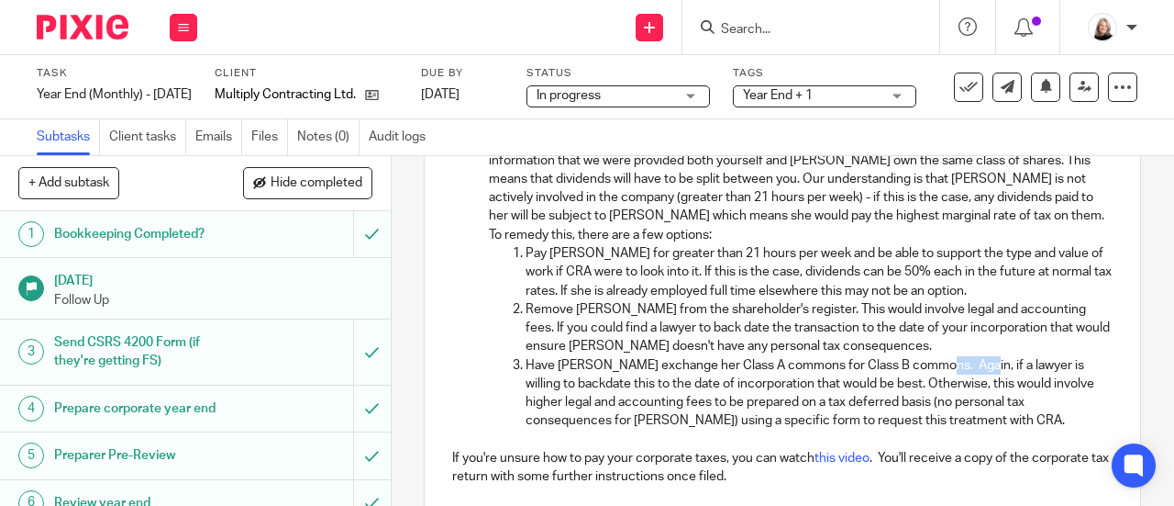
drag, startPoint x: 932, startPoint y: 372, endPoint x: 974, endPoint y: 375, distance: 41.5
click at [974, 375] on p "Have Roseanne exchange her Class A commons for Class B commons. Again, if a law…" at bounding box center [819, 393] width 587 height 74
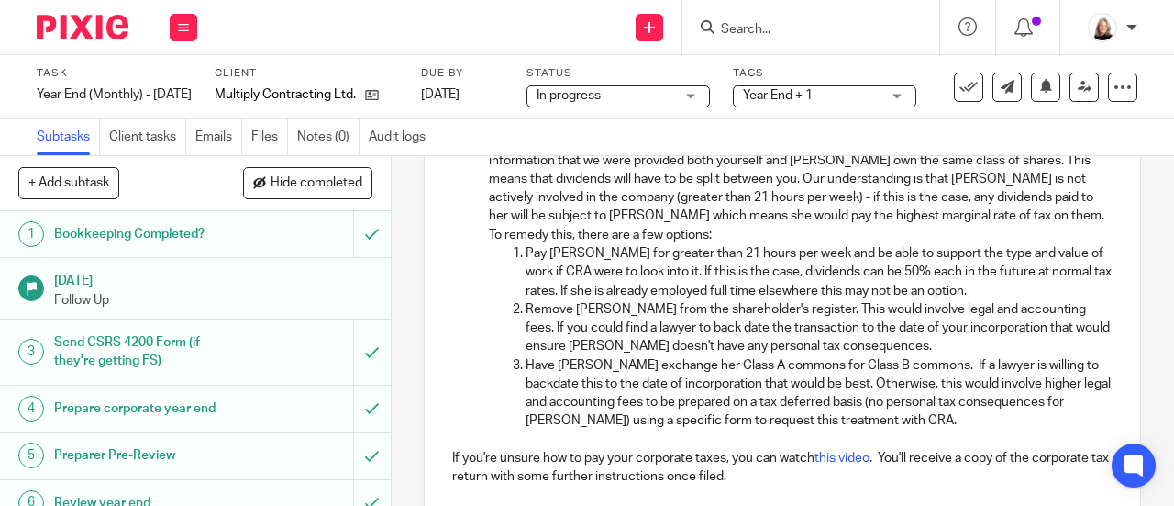
click at [885, 420] on p "Have Roseanne exchange her Class A commons for Class B commons. If a lawyer is …" at bounding box center [819, 393] width 587 height 74
click at [870, 394] on p "Have Roseanne exchange her Class A commons for Class B commons. If a lawyer is …" at bounding box center [819, 393] width 587 height 74
click at [862, 393] on p "Have Roseanne exchange her Class A commons for Class B commons. If a lawyer is …" at bounding box center [819, 393] width 587 height 74
click at [878, 399] on p "Have Roseanne exchange her Class A commons for Class B commons. If a lawyer is …" at bounding box center [819, 393] width 587 height 74
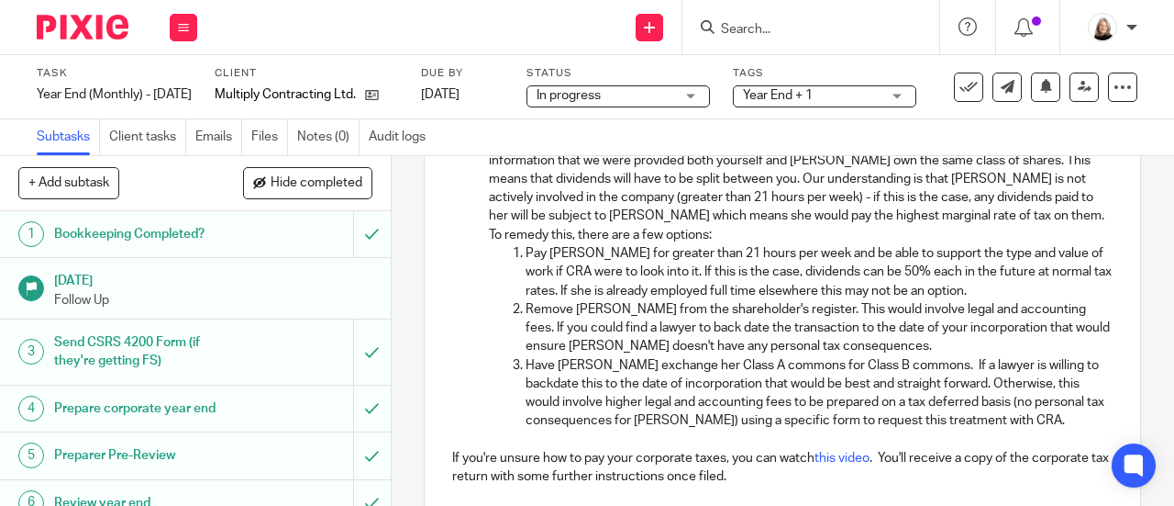
click at [974, 416] on p "Have Roseanne exchange her Class A commons for Class B commons. If a lawyer is …" at bounding box center [819, 393] width 587 height 74
click at [1033, 424] on p "Have Roseanne exchange her Class A commons for Class B commons. If a lawyer is …" at bounding box center [819, 393] width 587 height 74
click at [1068, 423] on p "Have Roseanne exchange her Class A commons for Class B commons. If a lawyer is …" at bounding box center [819, 393] width 587 height 74
click at [1060, 422] on p "Have Roseanne exchange her Class A commons for Class B commons. If a lawyer is …" at bounding box center [819, 393] width 587 height 74
click at [1020, 421] on p "Have Roseanne exchange her Class A commons for Class B commons. If a lawyer is …" at bounding box center [819, 393] width 587 height 74
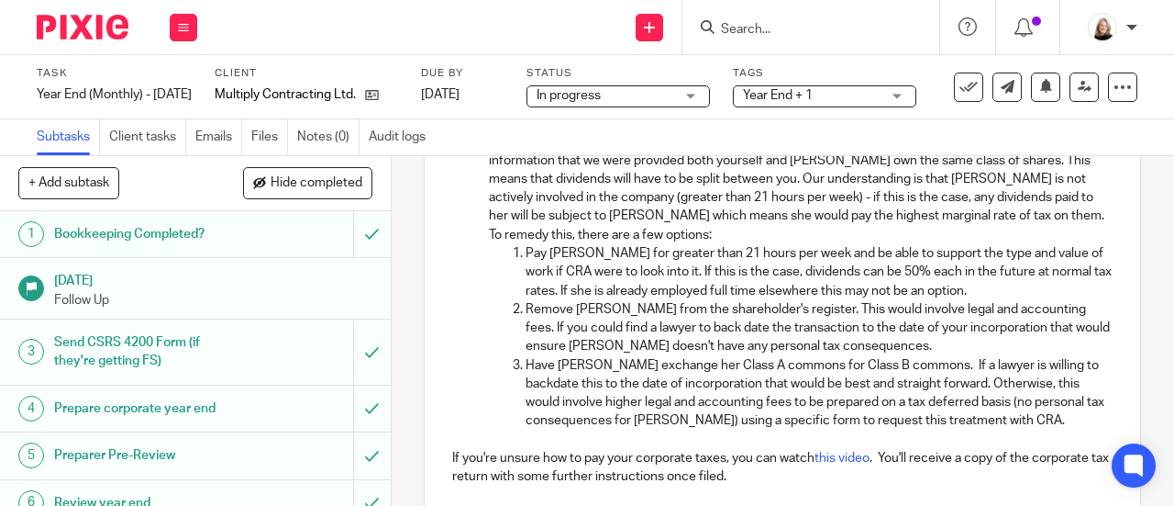
click at [927, 397] on p "Have Roseanne exchange her Class A commons for Class B commons. If a lawyer is …" at bounding box center [819, 393] width 587 height 74
click at [861, 384] on p "Have Roseanne exchange her Class A commons for Class B commons. If a lawyer is …" at bounding box center [819, 393] width 587 height 74
click at [924, 317] on p "Remove Roseanne from the shareholder's register. This would involve legal and a…" at bounding box center [819, 328] width 587 height 56
click at [673, 260] on p "Pay Roseanne for greater than 21 hours per week and be able to support the type…" at bounding box center [819, 272] width 587 height 56
drag, startPoint x: 710, startPoint y: 255, endPoint x: 728, endPoint y: 188, distance: 69.2
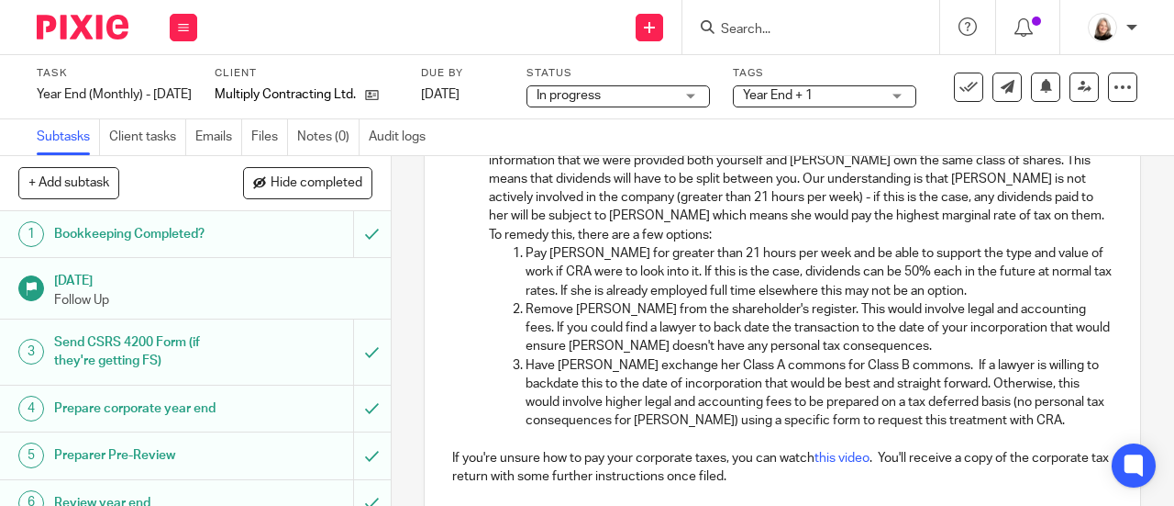
click at [709, 255] on p "Pay Roseanne for greater than 21 hours per week and be able to support the type…" at bounding box center [819, 272] width 587 height 56
click at [796, 294] on p "Pay Roseanne for greater than 20 hours per week and be able to support the type…" at bounding box center [819, 272] width 587 height 56
click at [739, 286] on p "Pay Roseanne for greater than 20 hours per week and be able to support the type…" at bounding box center [819, 272] width 587 height 56
click at [740, 277] on p "Pay Roseanne for greater than 20 hours per week and be able to support the type…" at bounding box center [819, 272] width 587 height 56
click at [1015, 260] on p "Pay Roseanne for greater than 20 hours per week and be able to support the type…" at bounding box center [819, 272] width 587 height 56
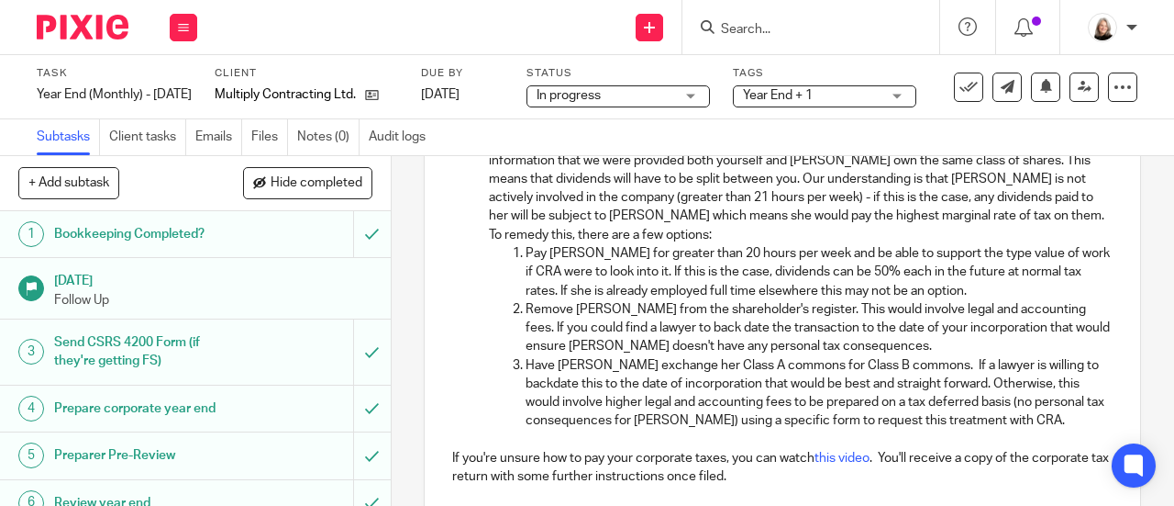
click at [912, 261] on p "Pay Roseanne for greater than 20 hours per week and be able to support the type…" at bounding box center [819, 272] width 587 height 56
drag, startPoint x: 941, startPoint y: 252, endPoint x: 1037, endPoint y: 263, distance: 96.1
click at [1037, 263] on p "Pay Roseanne for greater than 20 hours per week and be able to support the type…" at bounding box center [819, 272] width 587 height 56
click at [808, 264] on p "Pay Roseanne for greater than 20 hours per week and be able to support the need…" at bounding box center [819, 272] width 587 height 56
drag, startPoint x: 807, startPoint y: 257, endPoint x: 964, endPoint y: 252, distance: 157.0
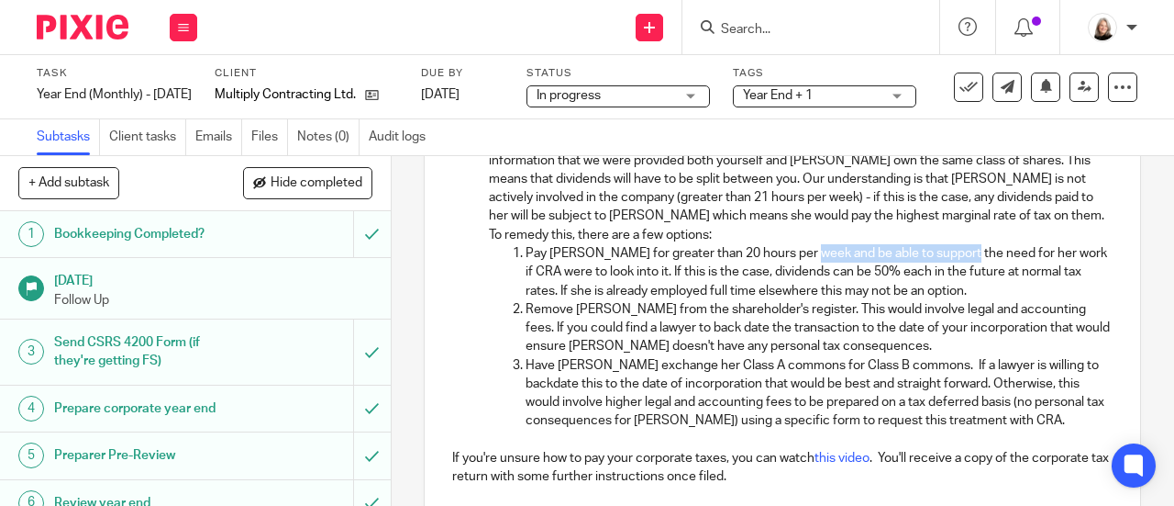
click at [964, 252] on p "Pay Roseanne for greater than 20 hours per week and be able to support the need…" at bounding box center [819, 272] width 587 height 56
click at [845, 309] on p "Remove Roseanne from the shareholder's register. This would involve legal and a…" at bounding box center [819, 328] width 587 height 56
click at [703, 263] on p "Pay Roseanne for greater than 20 hours per week and be able to support the need…" at bounding box center [819, 272] width 587 height 56
drag, startPoint x: 622, startPoint y: 261, endPoint x: 690, endPoint y: 265, distance: 68.0
click at [690, 265] on p "Pay Roseanne for greater than 20 hours per week and be able to support the need…" at bounding box center [819, 272] width 587 height 56
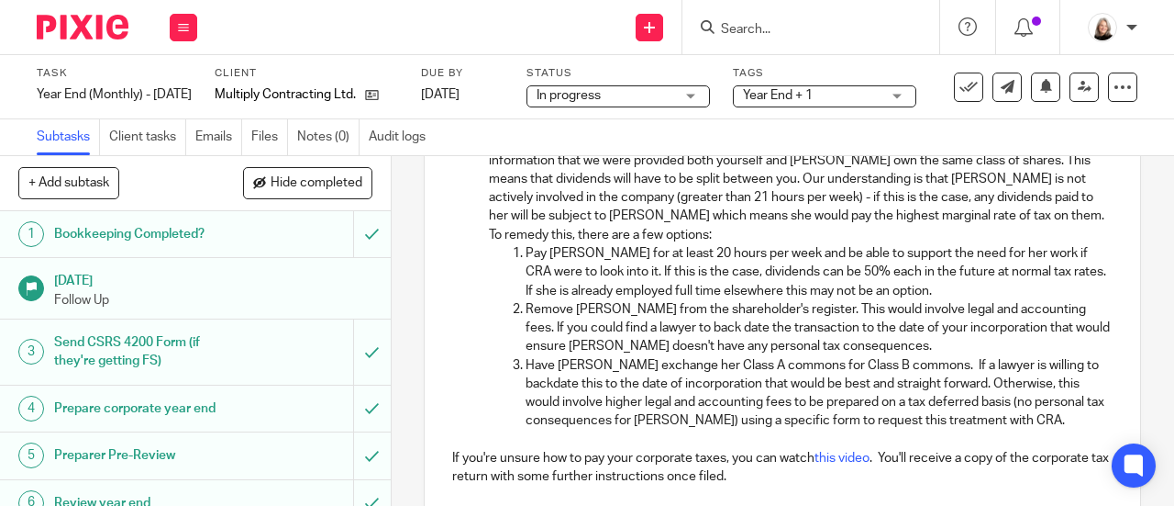
click at [687, 265] on p "Pay Roseanne for at least 20 hours per week and be able to support the need for…" at bounding box center [819, 272] width 587 height 56
click at [802, 273] on p "Pay Roseanne for at least 21 hours per week and be able to support the need for…" at bounding box center [819, 272] width 587 height 56
click at [900, 272] on p "Pay Roseanne for at least 21 hours per week and be able to support the need for…" at bounding box center [819, 272] width 587 height 56
click at [967, 273] on p "Pay Roseanne for at least 21 hours per week and be able to support the need for…" at bounding box center [819, 272] width 587 height 56
click at [914, 261] on p "Pay Roseanne for at least 21 hours per week and be able to support the need for…" at bounding box center [819, 272] width 587 height 56
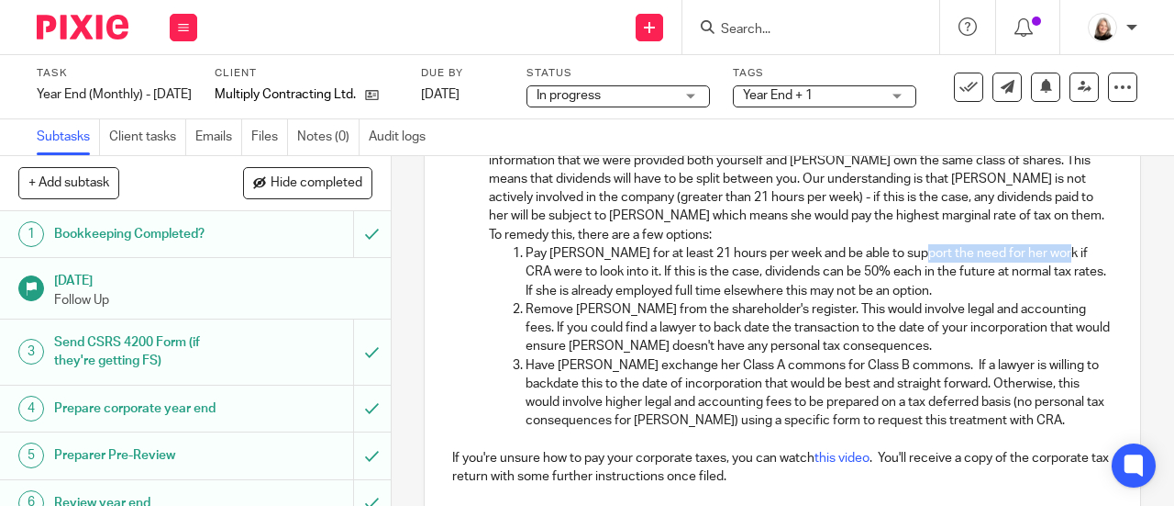
drag, startPoint x: 910, startPoint y: 257, endPoint x: 1048, endPoint y: 261, distance: 137.7
click at [1048, 261] on p "Pay Roseanne for at least 21 hours per week and be able to support the need for…" at bounding box center [819, 272] width 587 height 56
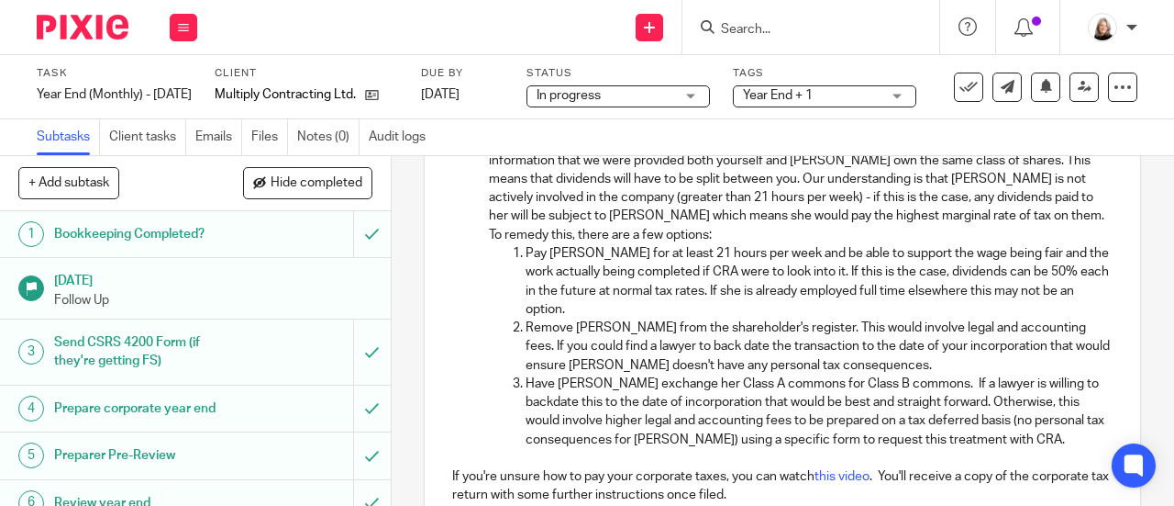
click at [985, 318] on p "Pay Roseanne for at least 21 hours per week and be able to support the wage bei…" at bounding box center [819, 281] width 587 height 74
click at [743, 302] on p "Pay Roseanne for at least 21 hours per week and be able to support the wage bei…" at bounding box center [819, 281] width 587 height 74
click at [604, 318] on p "Pay Roseanne for at least 21 hours per week and be able to support the wage bei…" at bounding box center [819, 281] width 587 height 74
click at [606, 336] on p "Remove Roseanne from the shareholder's register. This would involve legal and a…" at bounding box center [819, 346] width 587 height 56
click at [930, 353] on p "Remove Roseanne from the shareholder's register. This would involve legal and a…" at bounding box center [819, 346] width 587 height 56
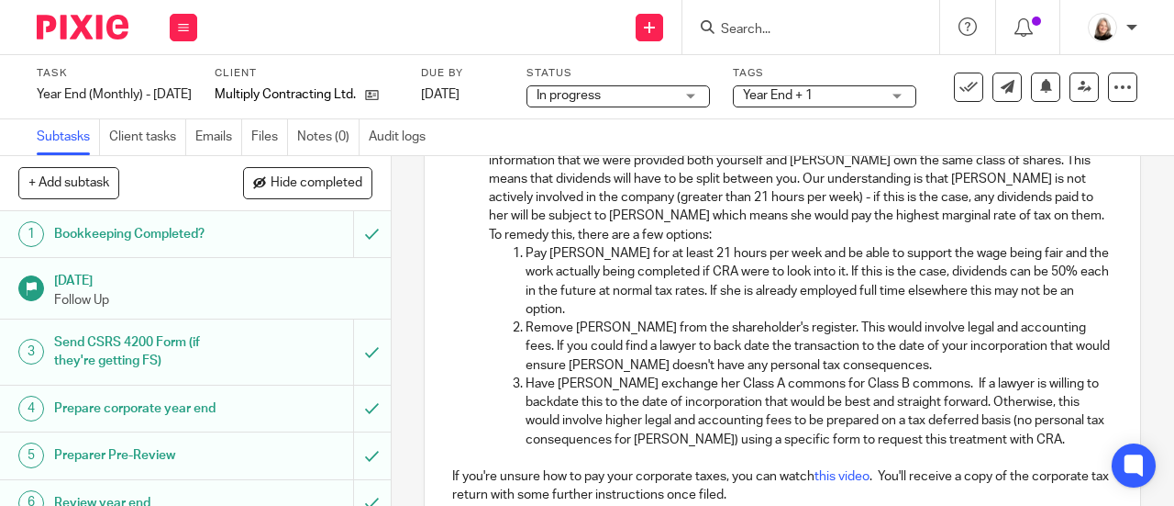
click at [638, 395] on p "Have Roseanne exchange her Class A commons for Class B commons. If a lawyer is …" at bounding box center [819, 411] width 587 height 74
click at [896, 427] on p "Have Roseanne exchange her Class A commons for Class B commons. If a lawyer is …" at bounding box center [819, 411] width 587 height 74
click at [954, 413] on p "Have Roseanne exchange her Class A commons for Class B commons. If a lawyer is …" at bounding box center [819, 411] width 587 height 74
click at [732, 423] on p "Have Roseanne exchange her Class A commons for Class B commons. If a lawyer is …" at bounding box center [819, 411] width 587 height 74
click at [787, 405] on p "Have Roseanne exchange her Class A commons for Class B commons. If a lawyer is …" at bounding box center [819, 411] width 587 height 74
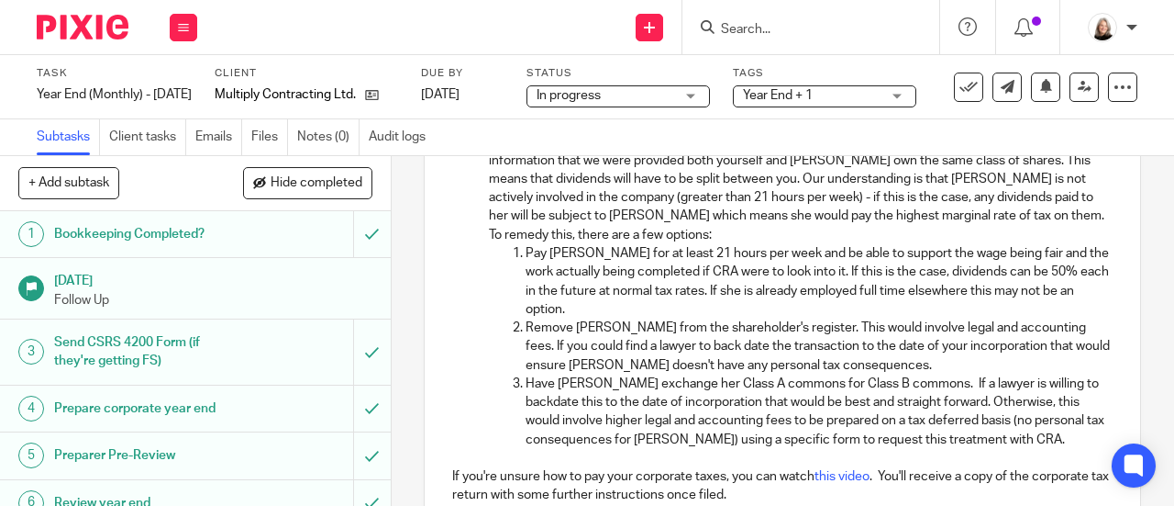
click at [885, 410] on p "Have Roseanne exchange her Class A commons for Class B commons. If a lawyer is …" at bounding box center [819, 411] width 587 height 74
click at [956, 413] on p "Have Roseanne exchange her Class A commons for Class B commons. If a lawyer is …" at bounding box center [819, 411] width 587 height 74
click at [989, 416] on p "Have Roseanne exchange her Class A commons for Class B commons. If a lawyer is …" at bounding box center [819, 411] width 587 height 74
click at [1023, 416] on p "Have Roseanne exchange her Class A commons for Class B commons. If a lawyer is …" at bounding box center [819, 411] width 587 height 74
click at [1053, 444] on p "Have Roseanne exchange her Class A commons for Class B commons. If a lawyer is …" at bounding box center [819, 411] width 587 height 74
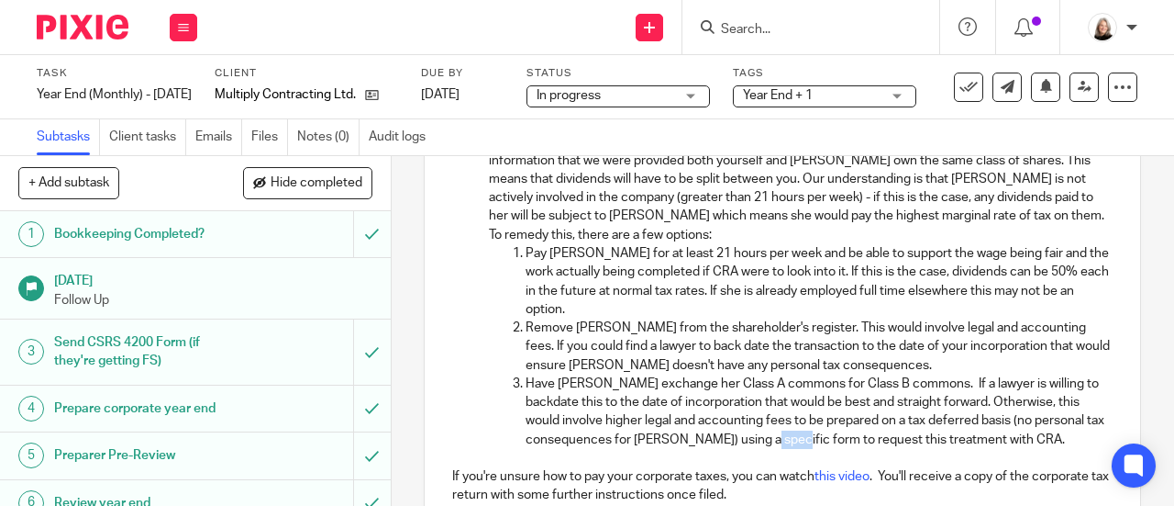
drag, startPoint x: 803, startPoint y: 451, endPoint x: 835, endPoint y: 449, distance: 32.2
click at [835, 449] on p "Have Roseanne exchange her Class A commons for Class B commons. If a lawyer is …" at bounding box center [819, 411] width 587 height 74
click at [910, 360] on p "Remove Roseanne from the shareholder's register. This would involve legal and a…" at bounding box center [819, 346] width 587 height 56
click at [927, 363] on p "Remove Roseanne from the shareholder's register. This would involve legal and a…" at bounding box center [819, 346] width 587 height 56
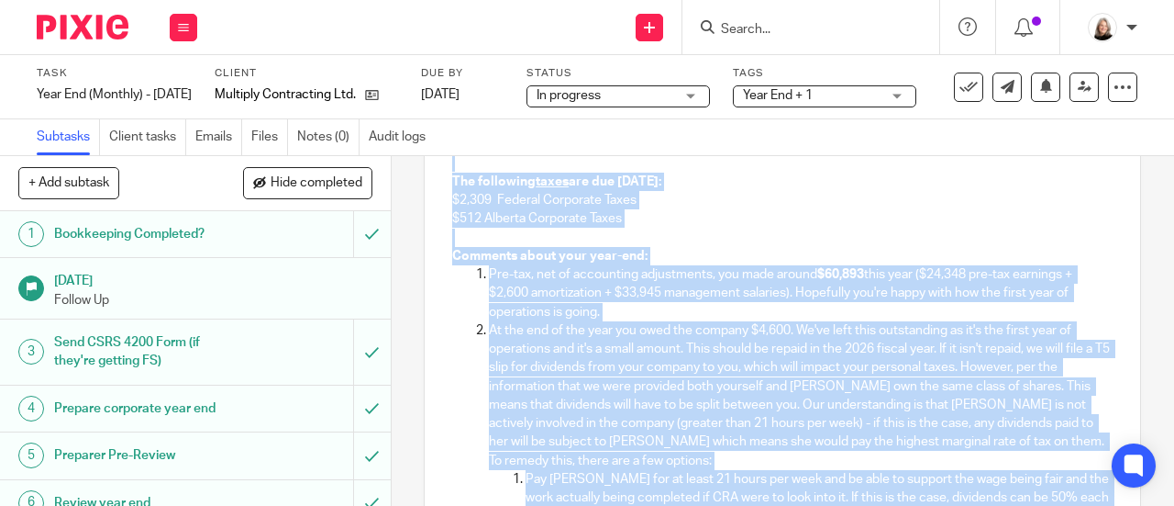
scroll to position [364, 0]
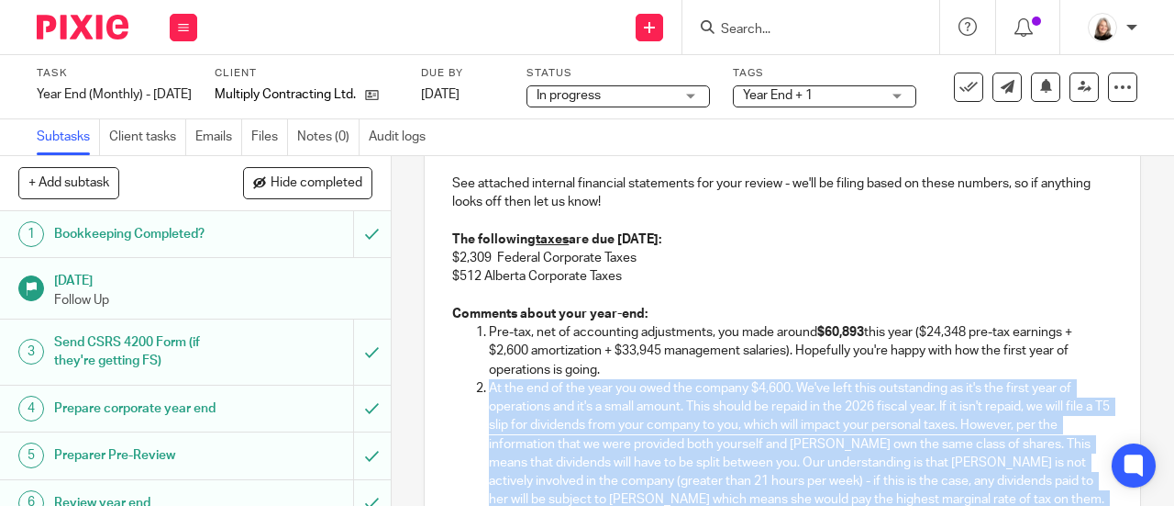
drag, startPoint x: 1057, startPoint y: 445, endPoint x: 444, endPoint y: 389, distance: 615.5
click at [444, 389] on div "Hey James, We've completed your corporate year end and will send over a signing…" at bounding box center [783, 469] width 716 height 851
copy li "At the end of the year you owed the company $4,600. We've left this outstanding…"
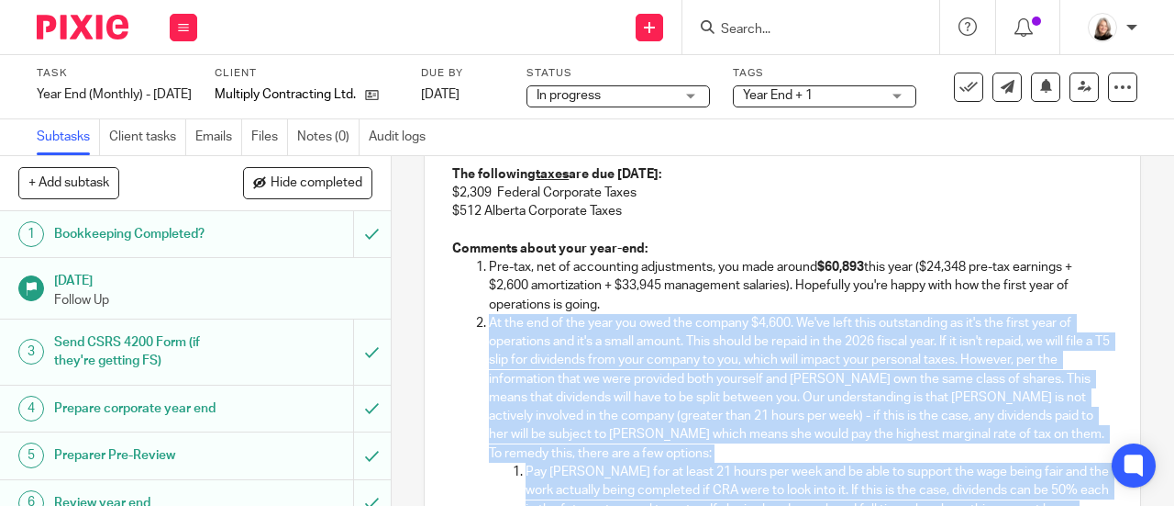
scroll to position [456, 0]
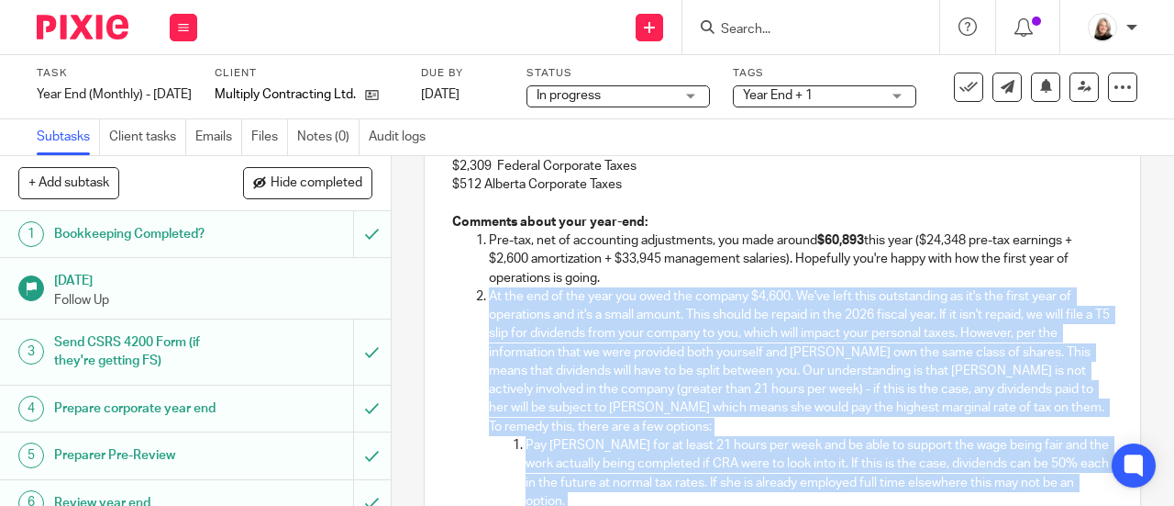
click at [784, 377] on p "At the end of the year you owed the company $4,600. We've left this outstanding…" at bounding box center [801, 361] width 624 height 149
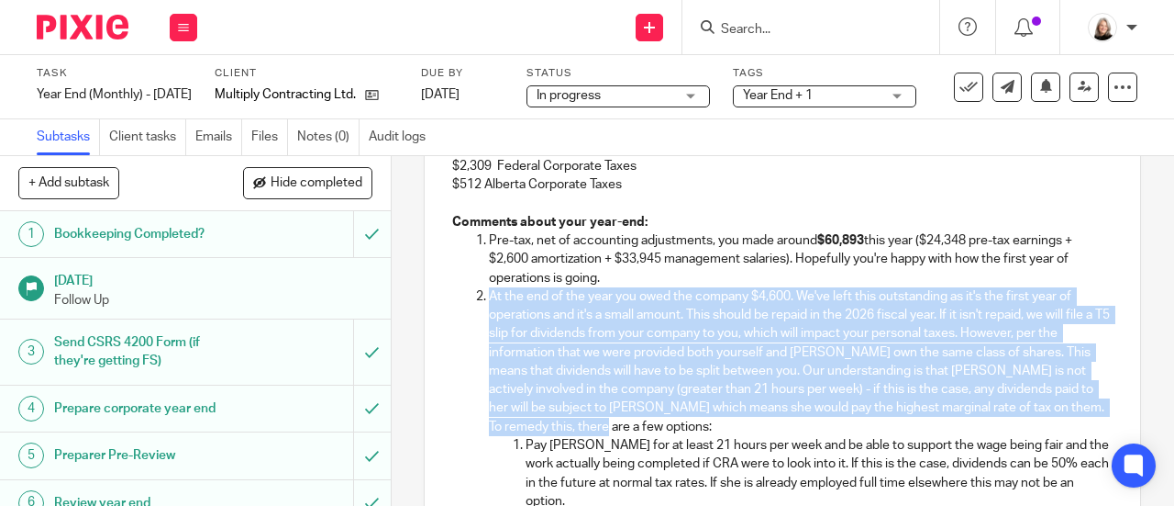
drag, startPoint x: 692, startPoint y: 430, endPoint x: 476, endPoint y: 310, distance: 246.9
click at [489, 310] on li "At the end of the year you owed the company $4,600. We've left this outstanding…" at bounding box center [801, 473] width 624 height 372
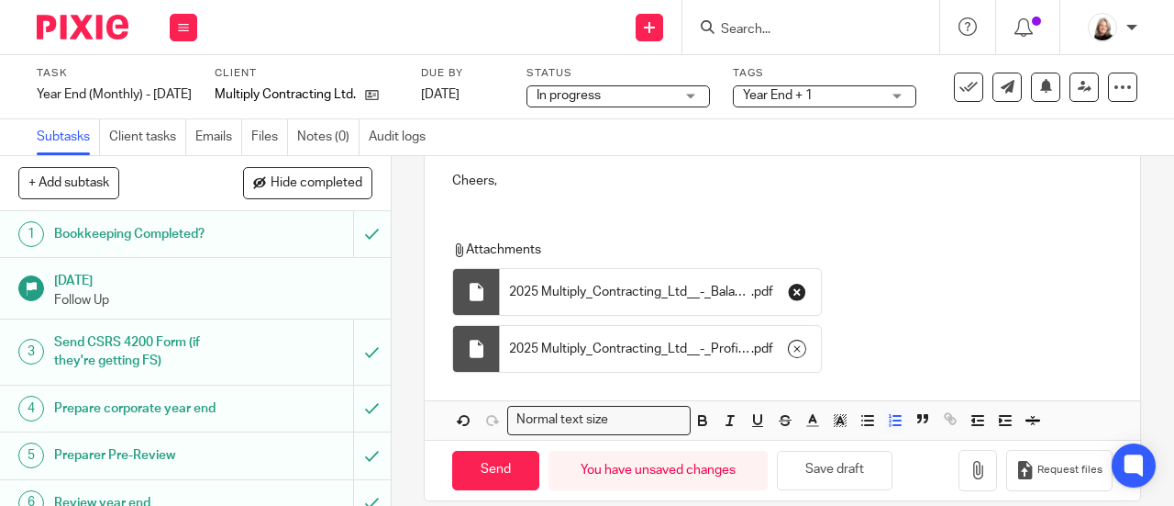
scroll to position [1080, 0]
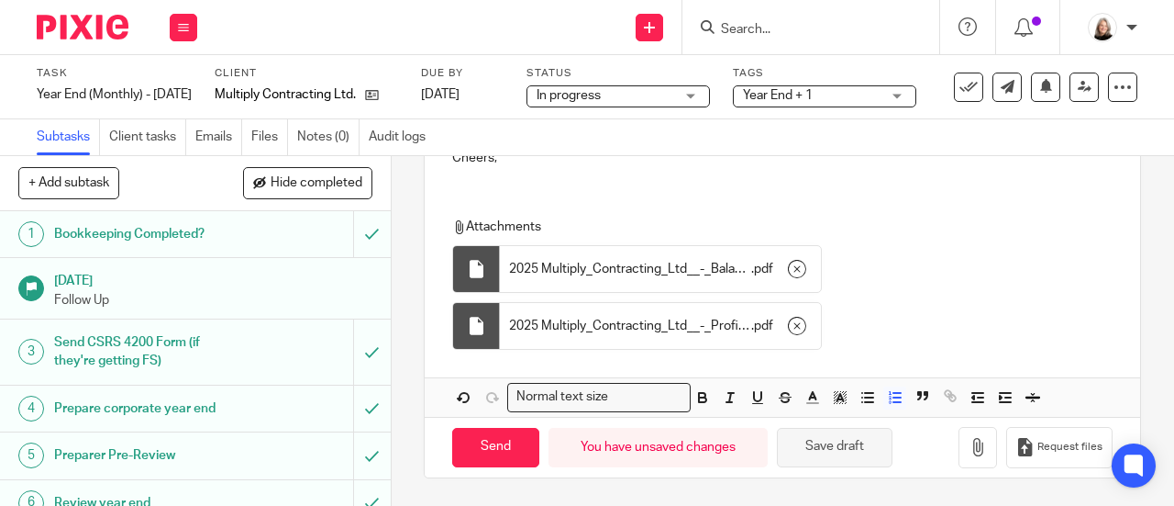
click at [859, 449] on button "Save draft" at bounding box center [835, 447] width 116 height 39
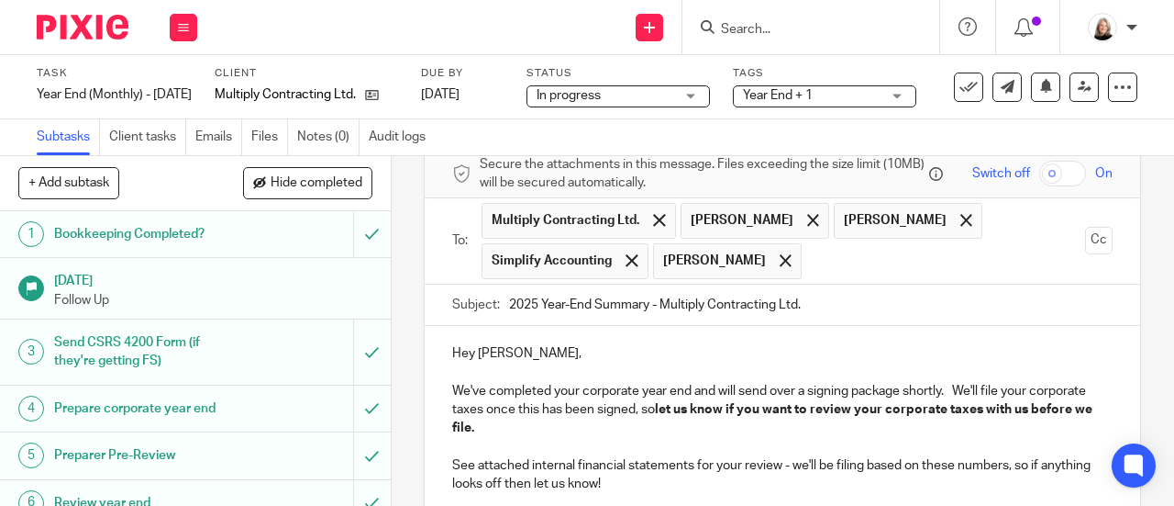
scroll to position [0, 0]
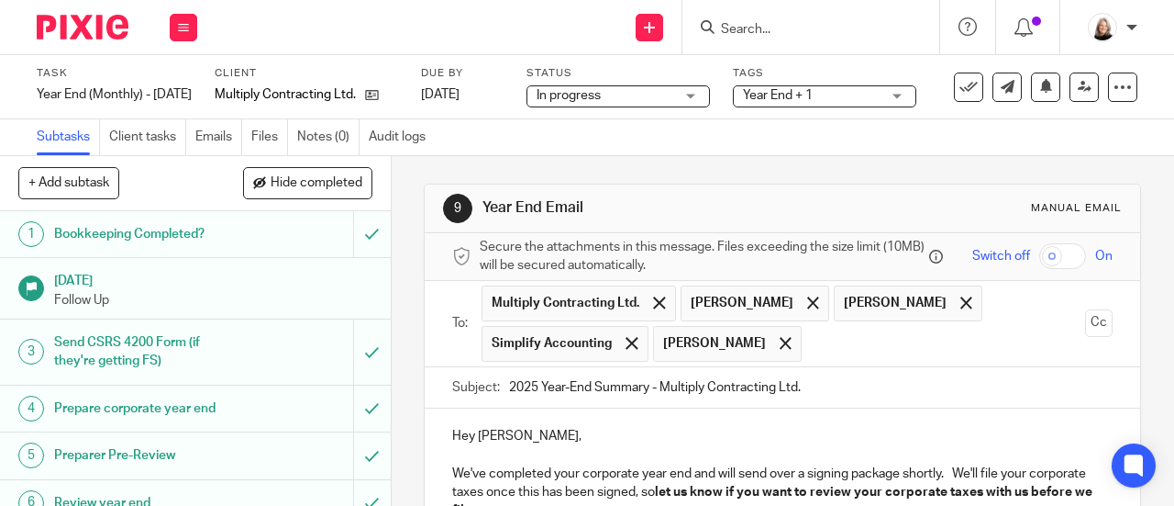
click at [758, 14] on div at bounding box center [811, 27] width 257 height 54
click at [760, 28] on input "Search" at bounding box center [801, 30] width 165 height 17
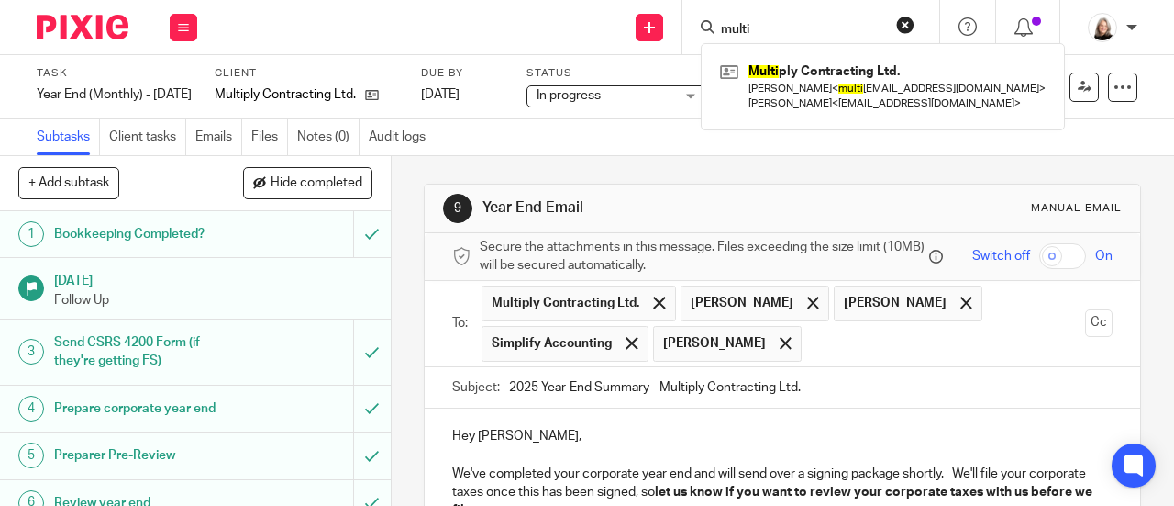
type input "multi"
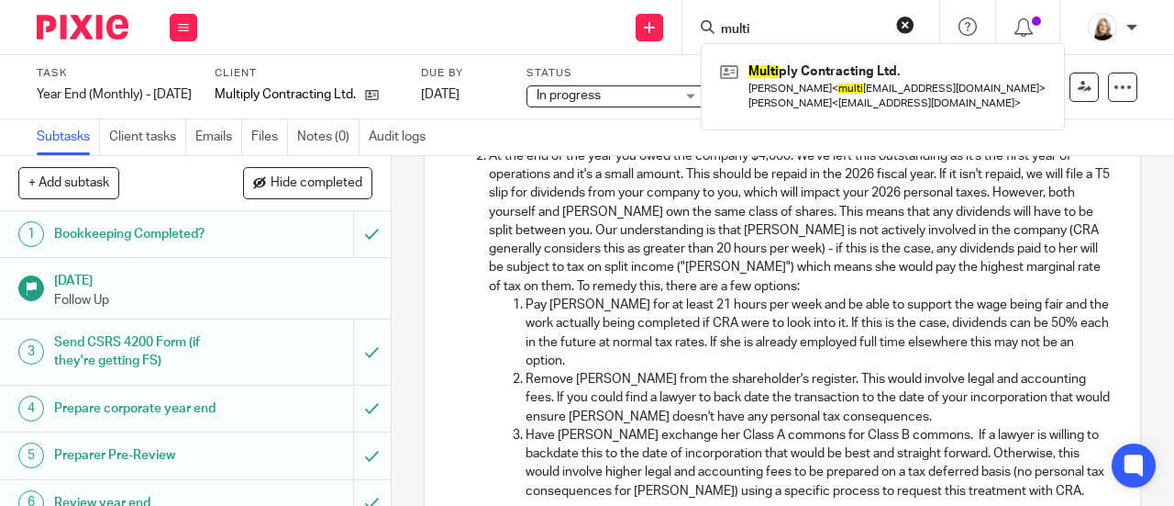
scroll to position [642, 0]
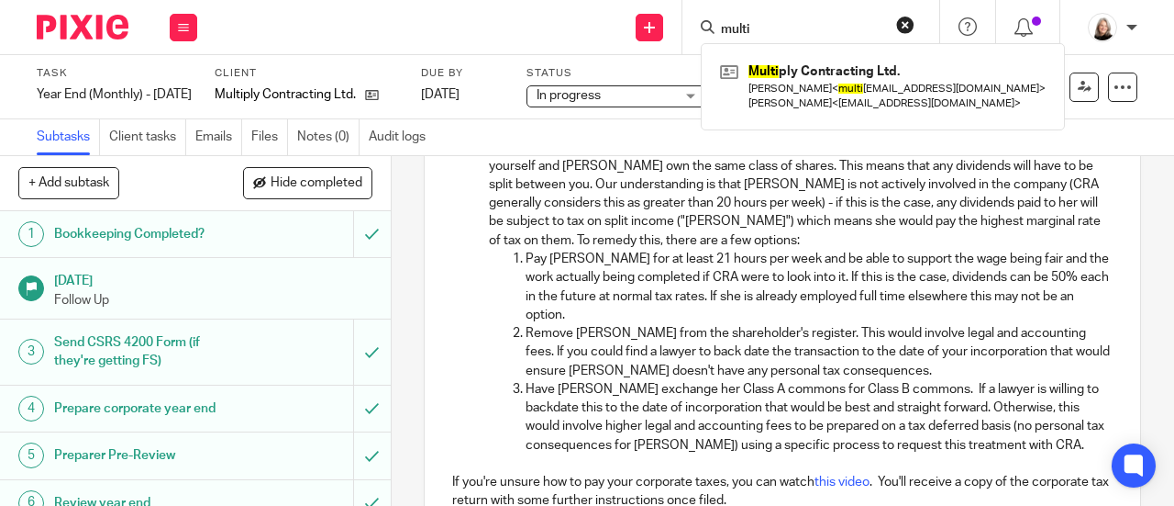
click at [918, 351] on p "Remove Roseanne from the shareholder's register. This would involve legal and a…" at bounding box center [819, 352] width 587 height 56
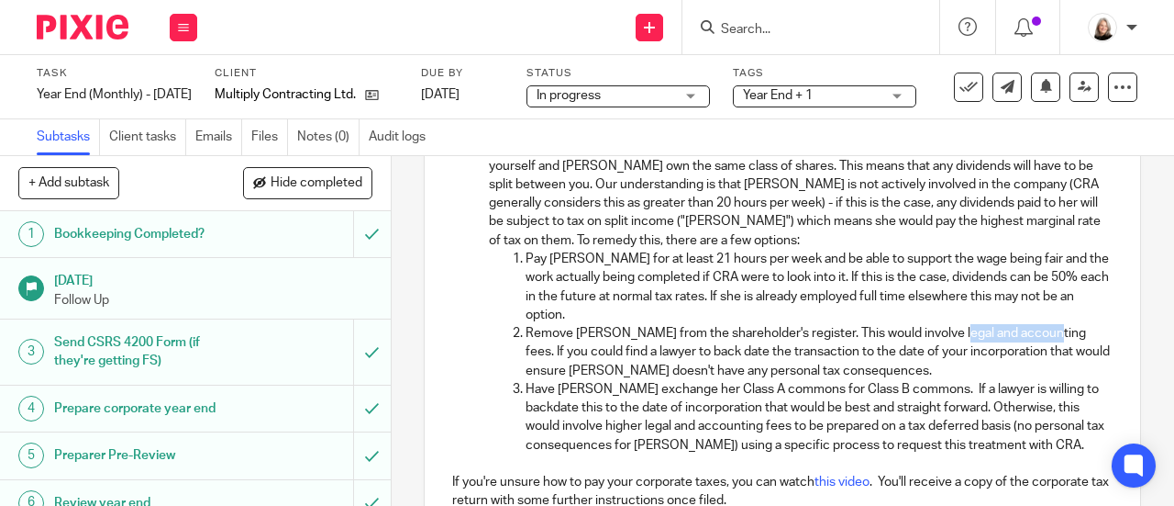
drag, startPoint x: 952, startPoint y: 339, endPoint x: 1043, endPoint y: 342, distance: 90.9
click at [1043, 342] on p "Remove Roseanne from the shareholder's register. This would involve legal and a…" at bounding box center [819, 352] width 587 height 56
click at [963, 357] on p "Remove Roseanne from the shareholder's register. This would involve legal fees.…" at bounding box center [819, 352] width 587 height 56
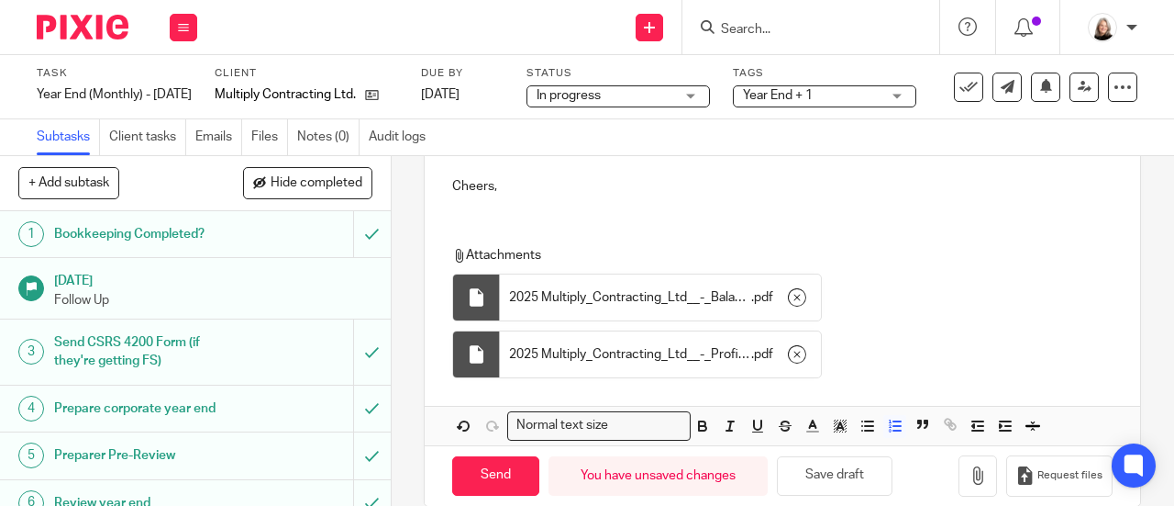
scroll to position [1080, 0]
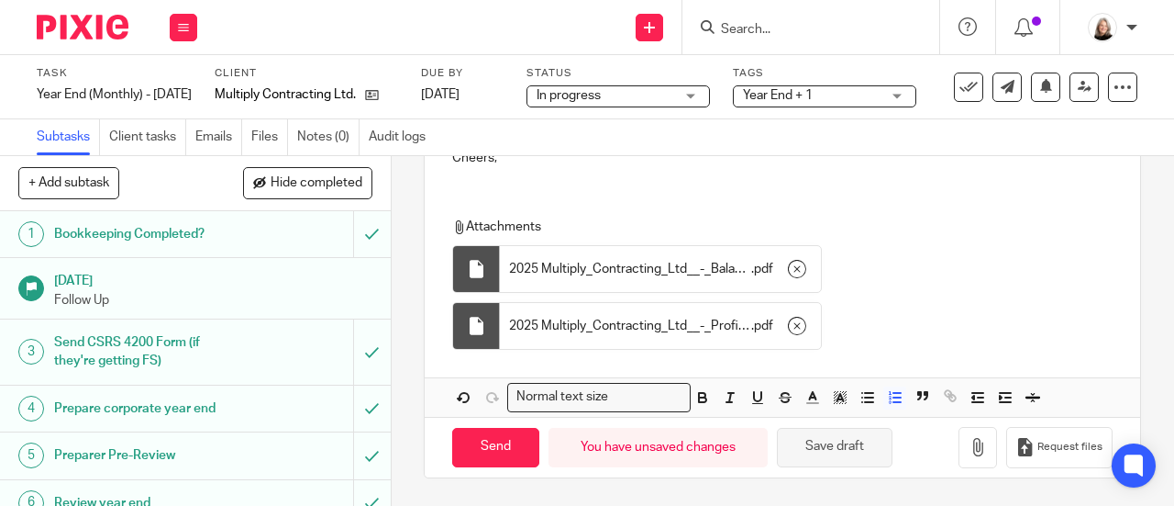
click at [865, 443] on button "Save draft" at bounding box center [835, 447] width 116 height 39
click at [53, 17] on img at bounding box center [83, 27] width 92 height 25
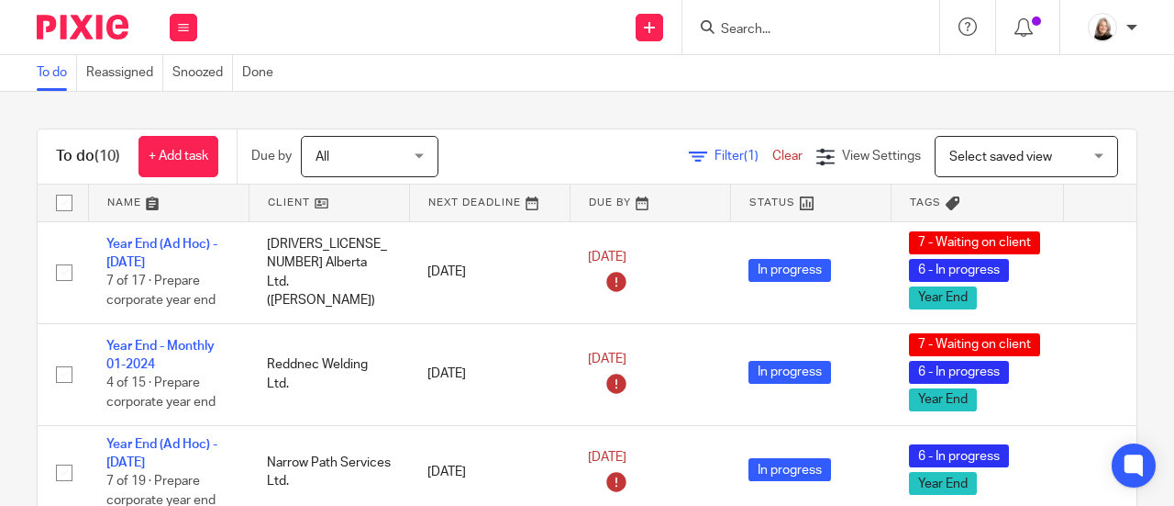
click at [792, 25] on input "Search" at bounding box center [801, 30] width 165 height 17
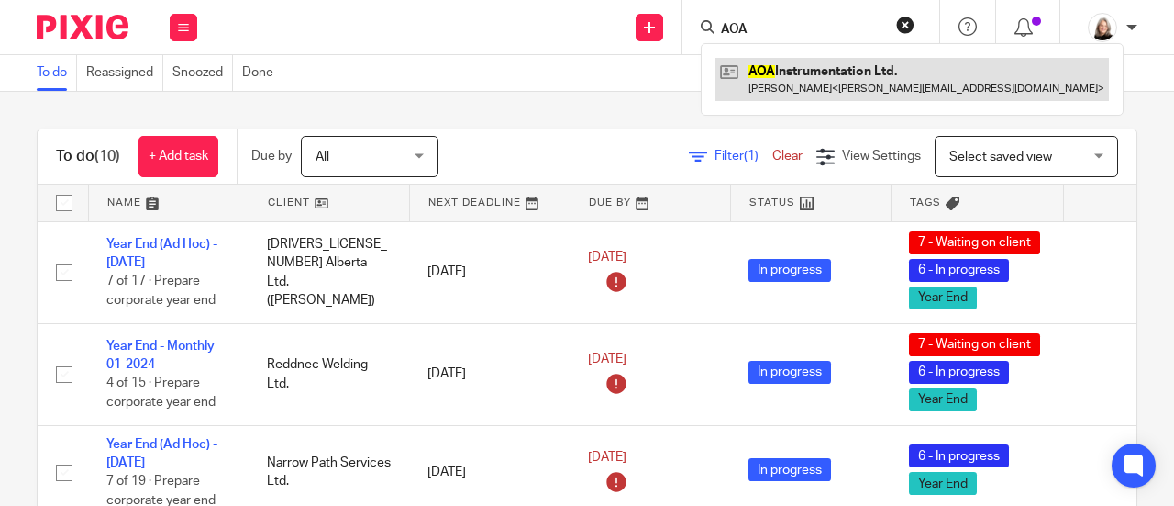
type input "AOA"
click at [814, 93] on link at bounding box center [913, 79] width 394 height 42
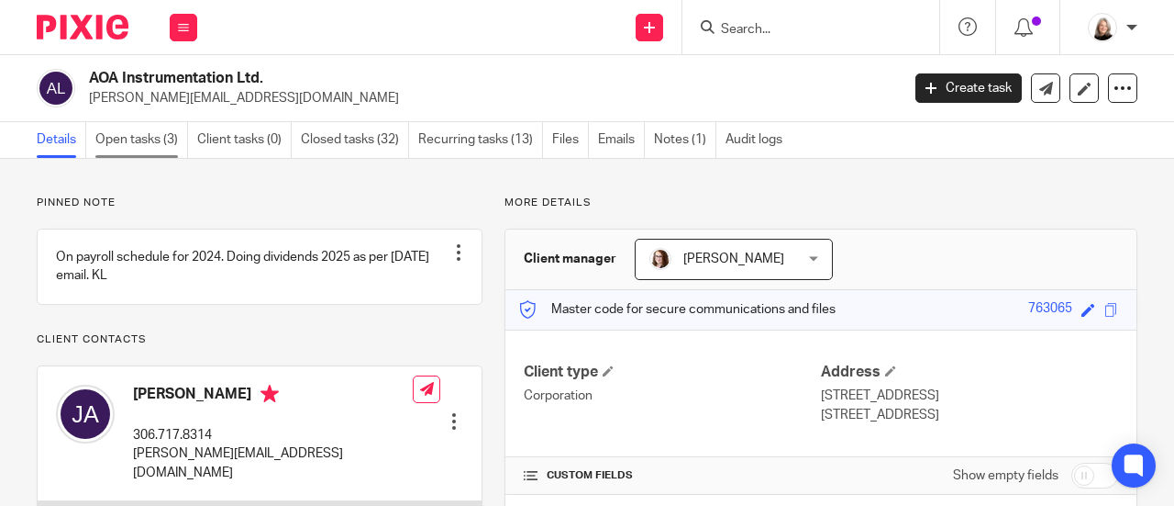
click at [153, 140] on link "Open tasks (3)" at bounding box center [141, 140] width 93 height 36
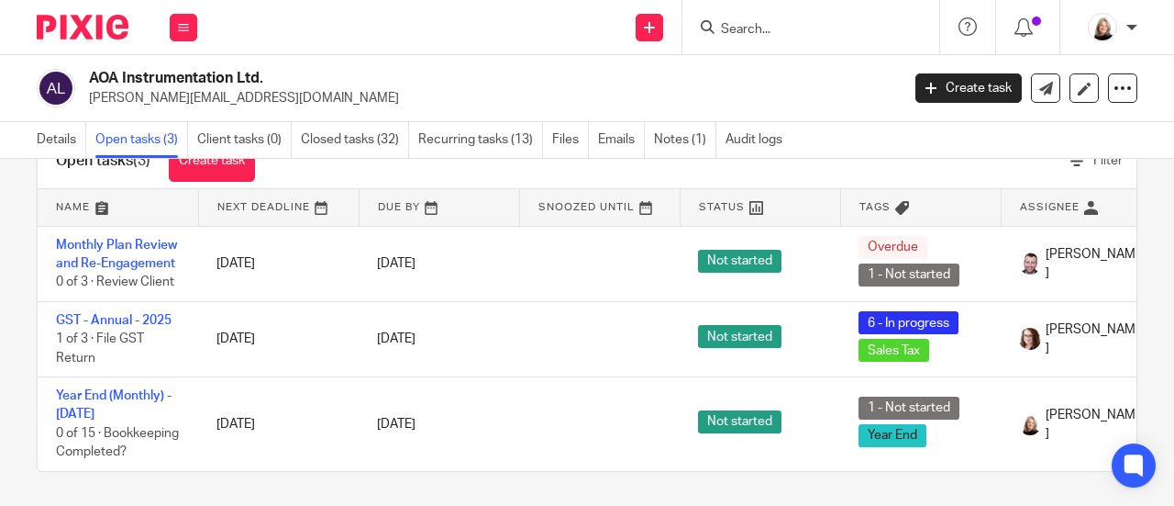
scroll to position [95, 0]
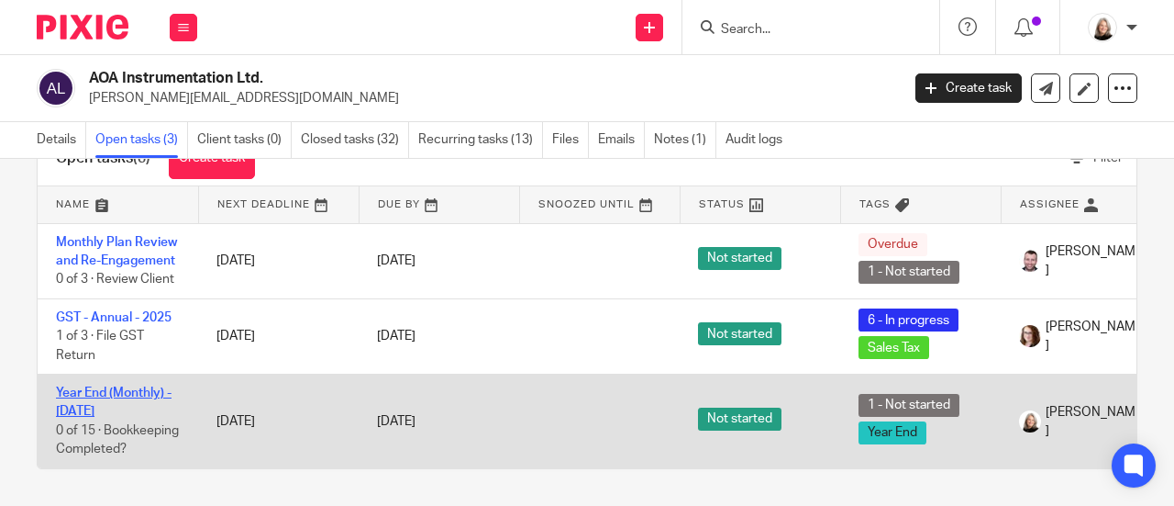
click at [92, 386] on link "Year End (Monthly) - July 2025" at bounding box center [114, 401] width 116 height 31
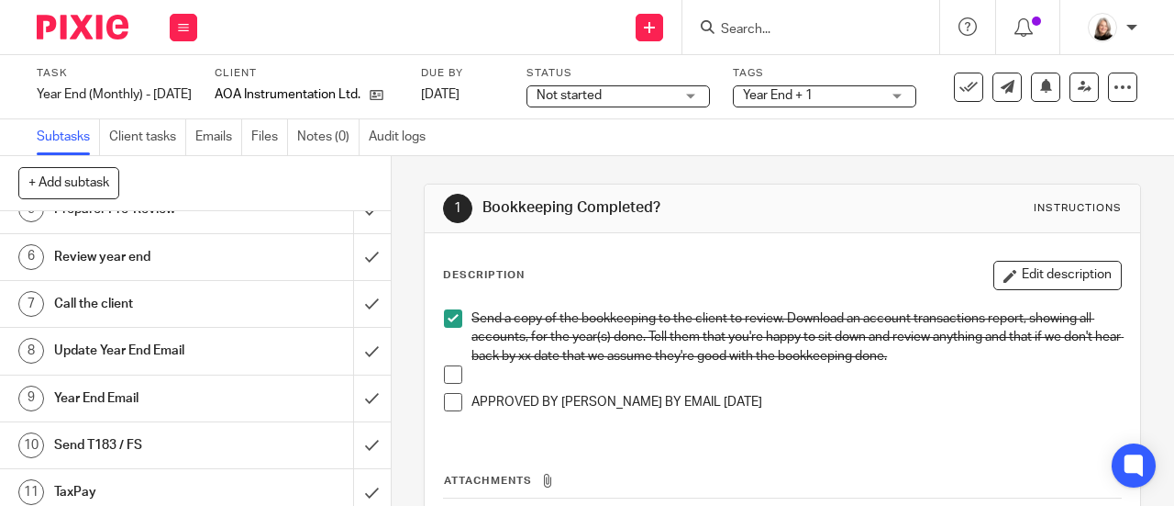
scroll to position [275, 0]
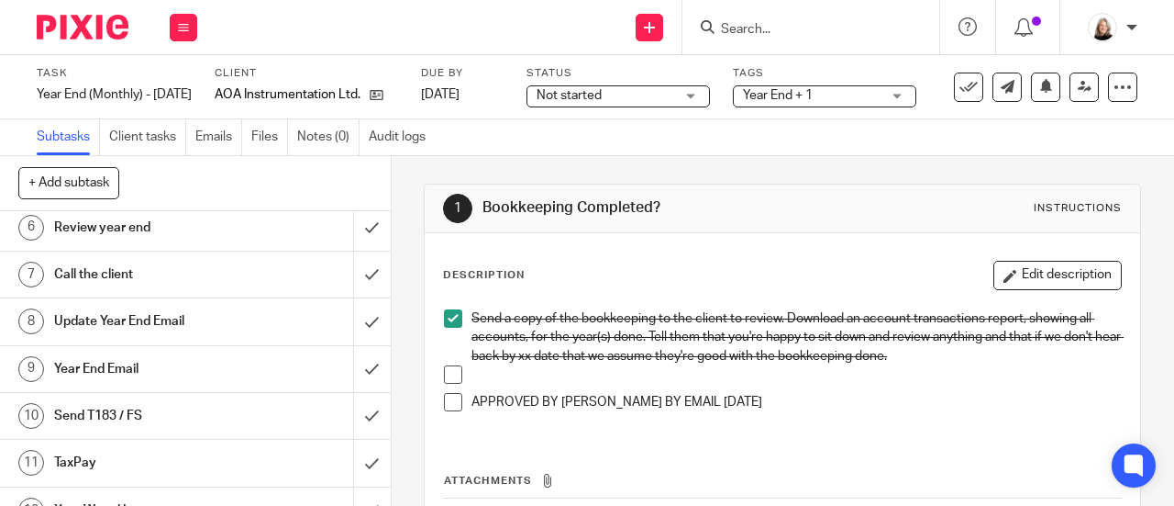
click at [226, 379] on h1 "Year End Email" at bounding box center [147, 369] width 187 height 28
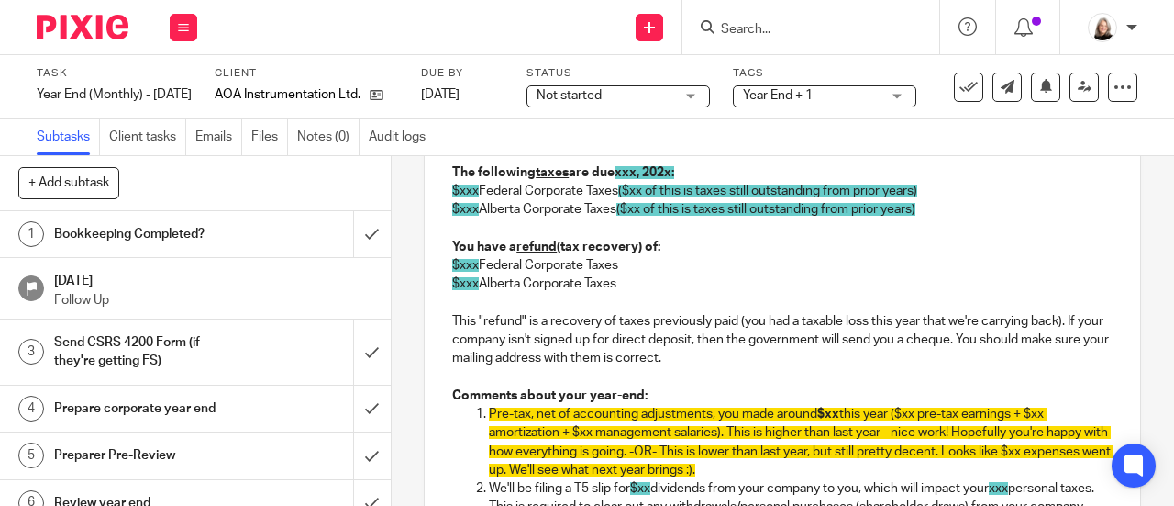
scroll to position [642, 0]
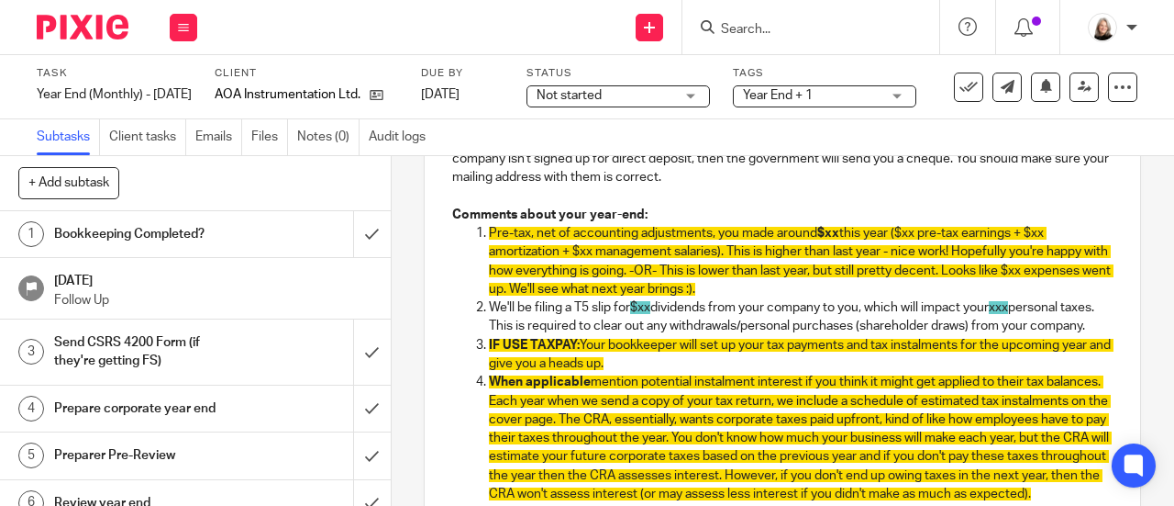
drag, startPoint x: 592, startPoint y: 354, endPoint x: 465, endPoint y: 315, distance: 132.6
click at [465, 315] on ol "Pre-tax, net of accounting adjustments, you made around $xx this year ($xx pre-…" at bounding box center [782, 372] width 661 height 297
copy p "We'll be filing a T5 slip for $xx dividends from your company to you, which wil…"
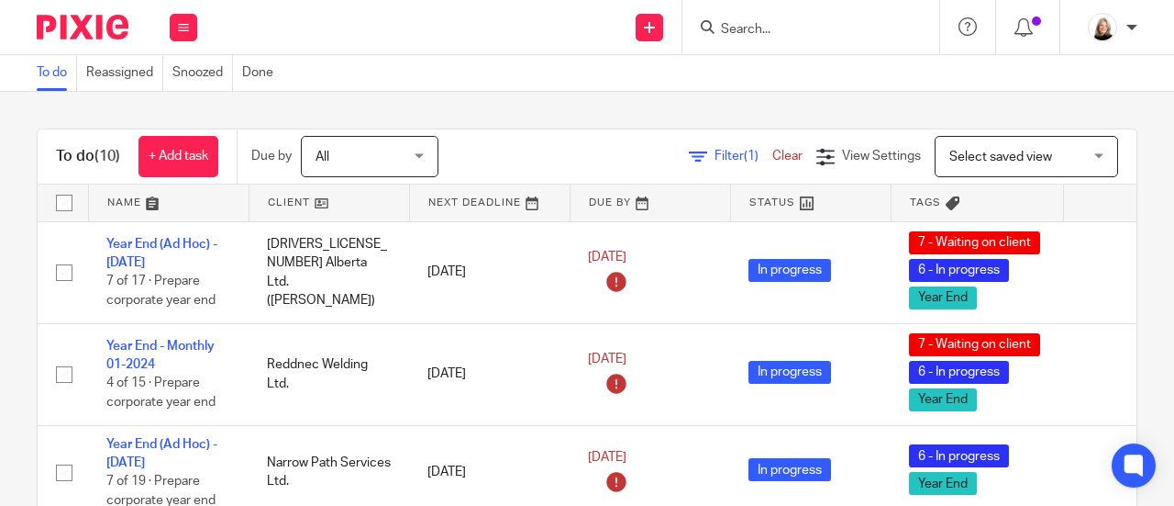
drag, startPoint x: 0, startPoint y: 0, endPoint x: 795, endPoint y: 20, distance: 794.8
click at [795, 20] on form at bounding box center [816, 27] width 195 height 23
click at [833, 41] on div at bounding box center [811, 27] width 257 height 54
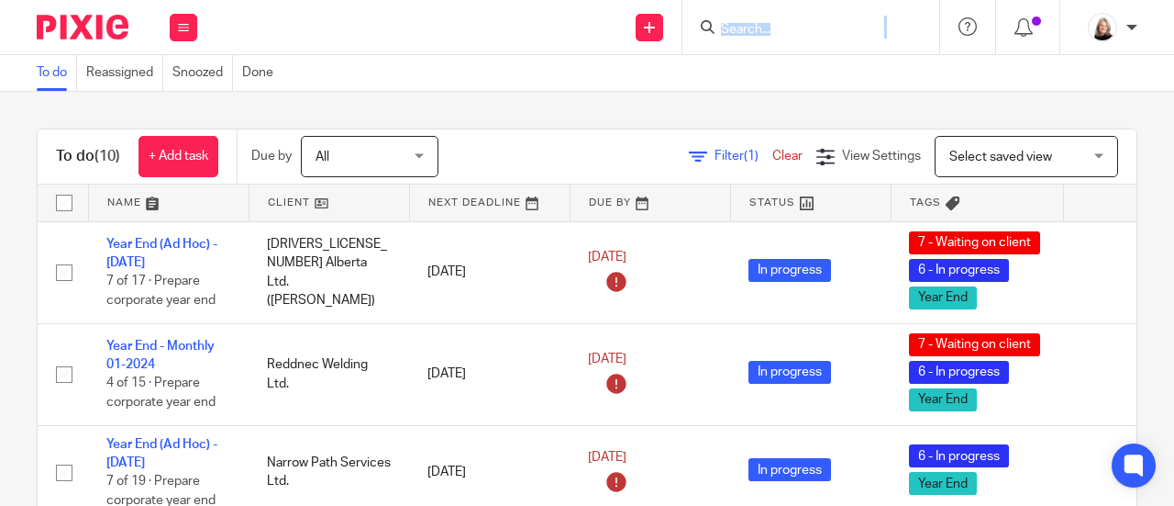
click at [797, 23] on input "Search" at bounding box center [801, 30] width 165 height 17
click at [789, 27] on input "Search" at bounding box center [801, 30] width 165 height 17
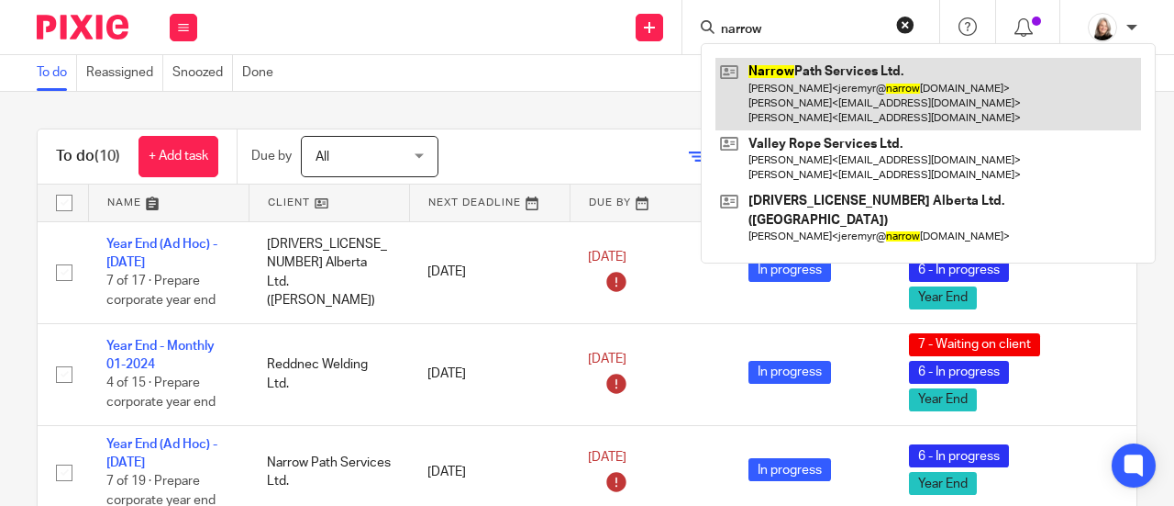
type input "narrow"
click at [836, 80] on link at bounding box center [929, 94] width 426 height 72
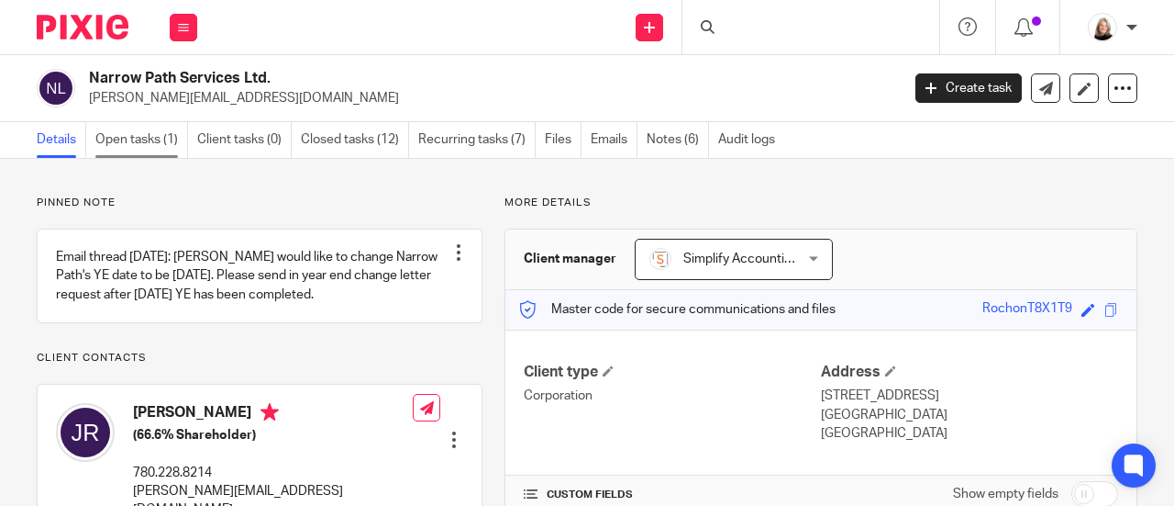
click at [156, 128] on link "Open tasks (1)" at bounding box center [141, 140] width 93 height 36
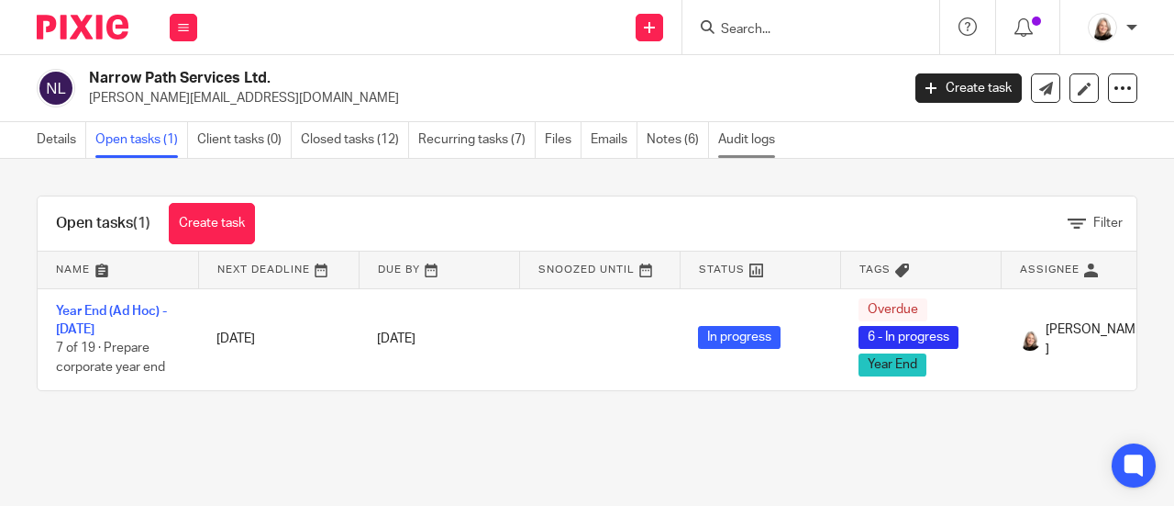
click at [730, 139] on link "Audit logs" at bounding box center [751, 140] width 66 height 36
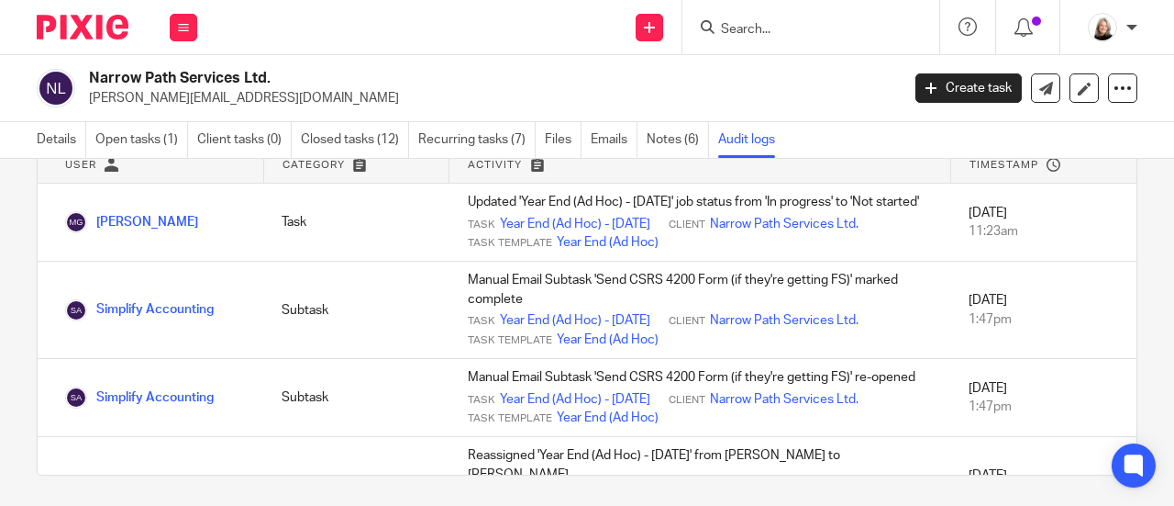
scroll to position [148, 0]
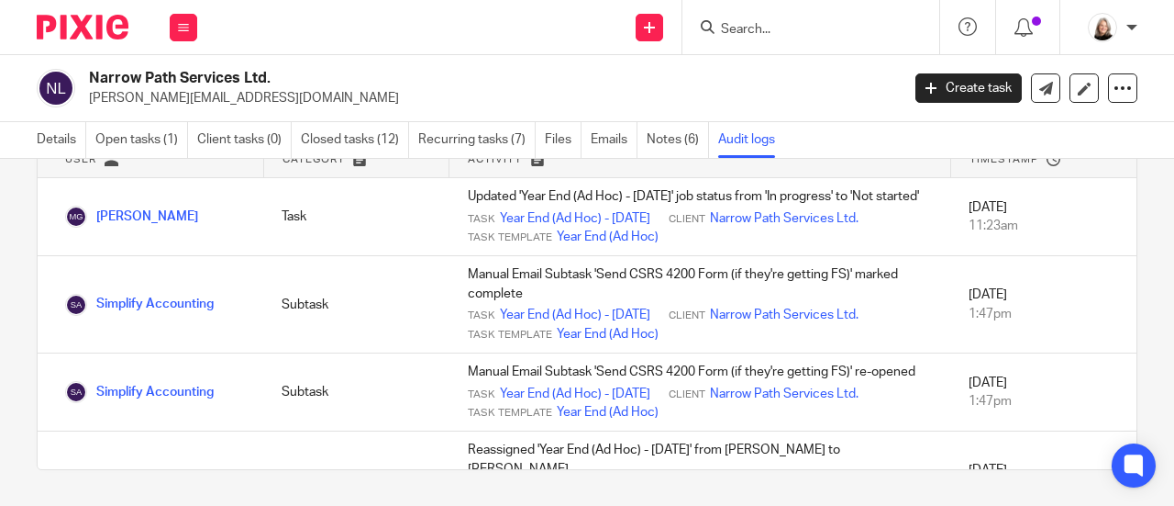
click at [756, 28] on input "Search" at bounding box center [801, 30] width 165 height 17
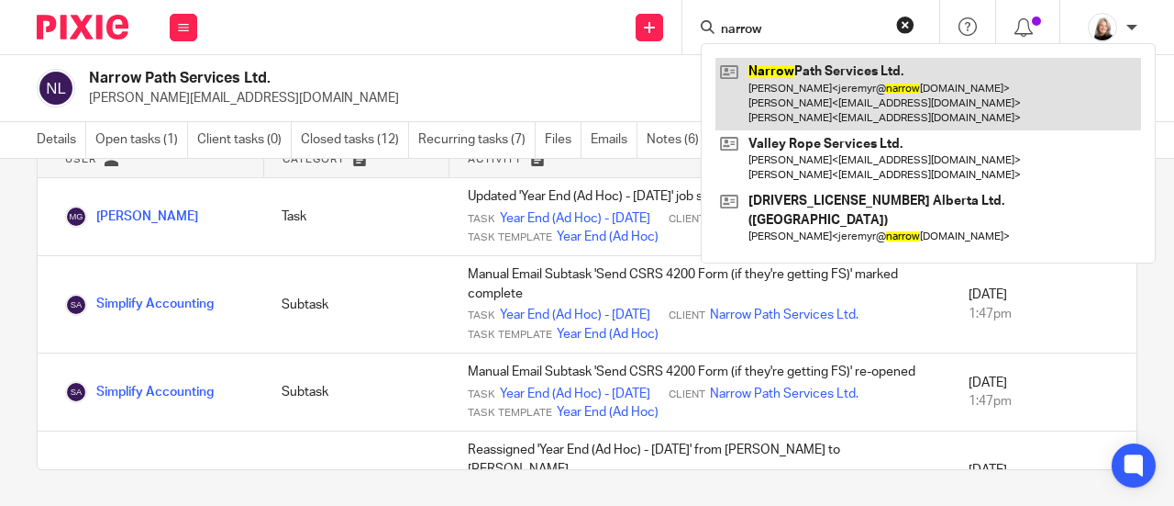
type input "narrow"
click at [780, 83] on link at bounding box center [929, 94] width 426 height 72
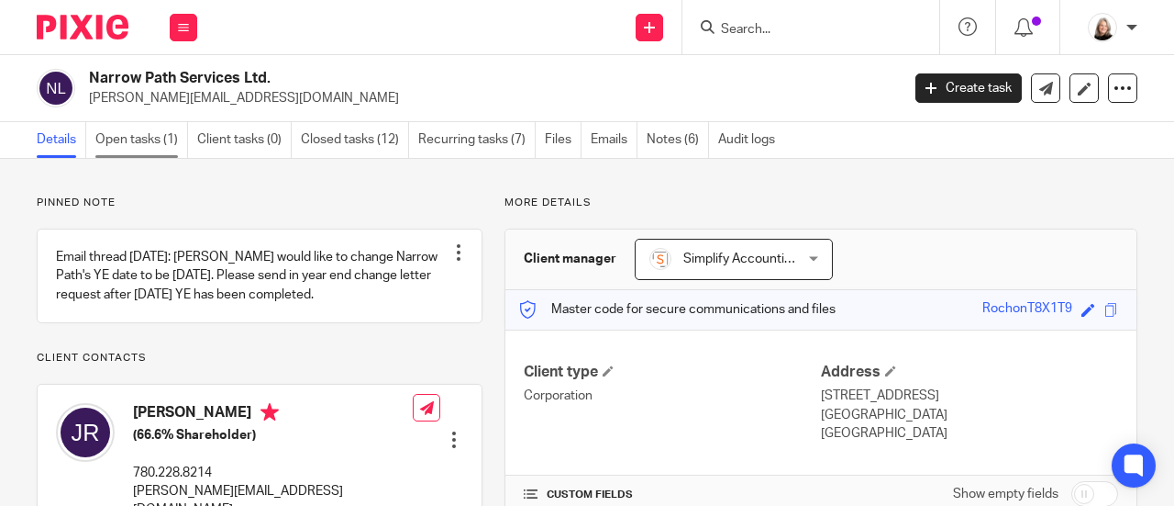
click at [160, 135] on link "Open tasks (1)" at bounding box center [141, 140] width 93 height 36
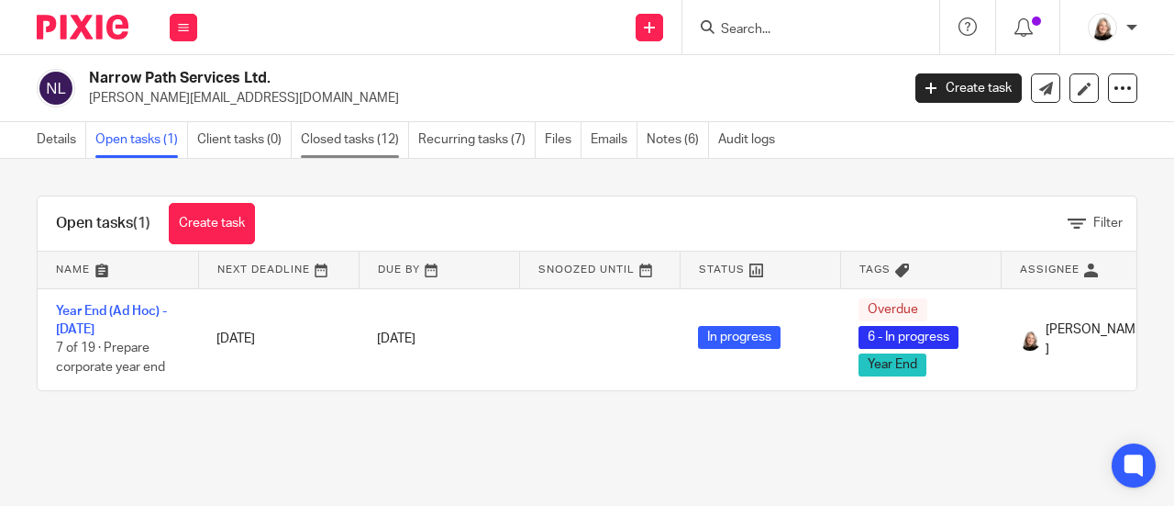
click at [376, 139] on link "Closed tasks (12)" at bounding box center [355, 140] width 108 height 36
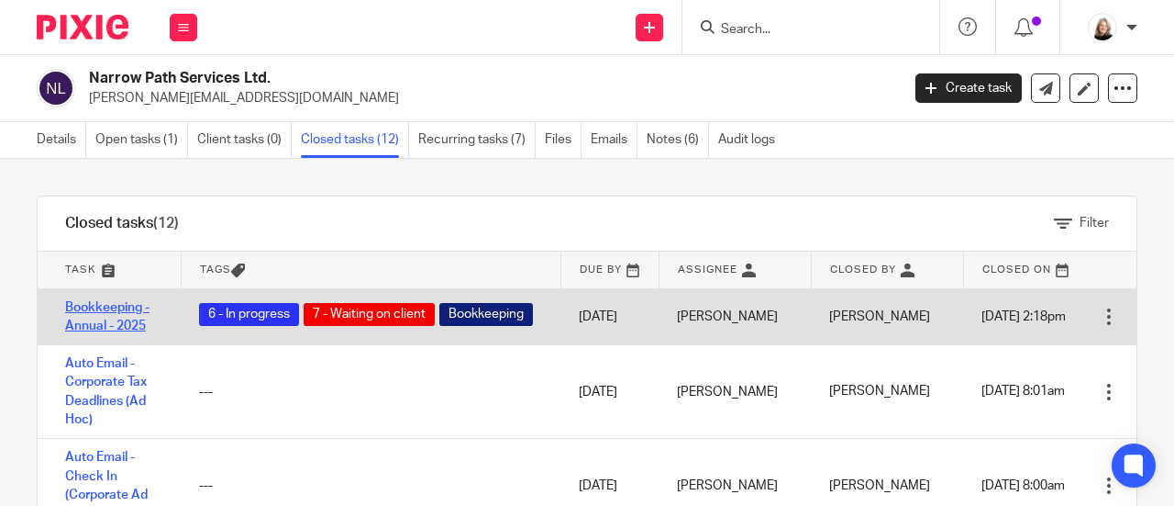
click at [76, 332] on link "Bookkeeping - Annual - 2025" at bounding box center [107, 316] width 84 height 31
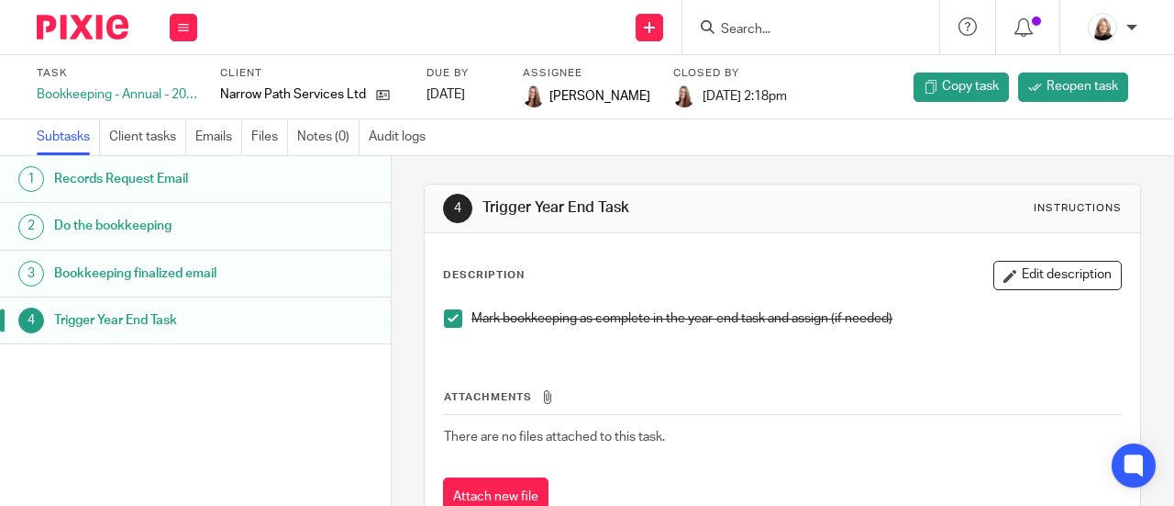
click at [88, 25] on img at bounding box center [83, 27] width 92 height 25
